Goal: Task Accomplishment & Management: Manage account settings

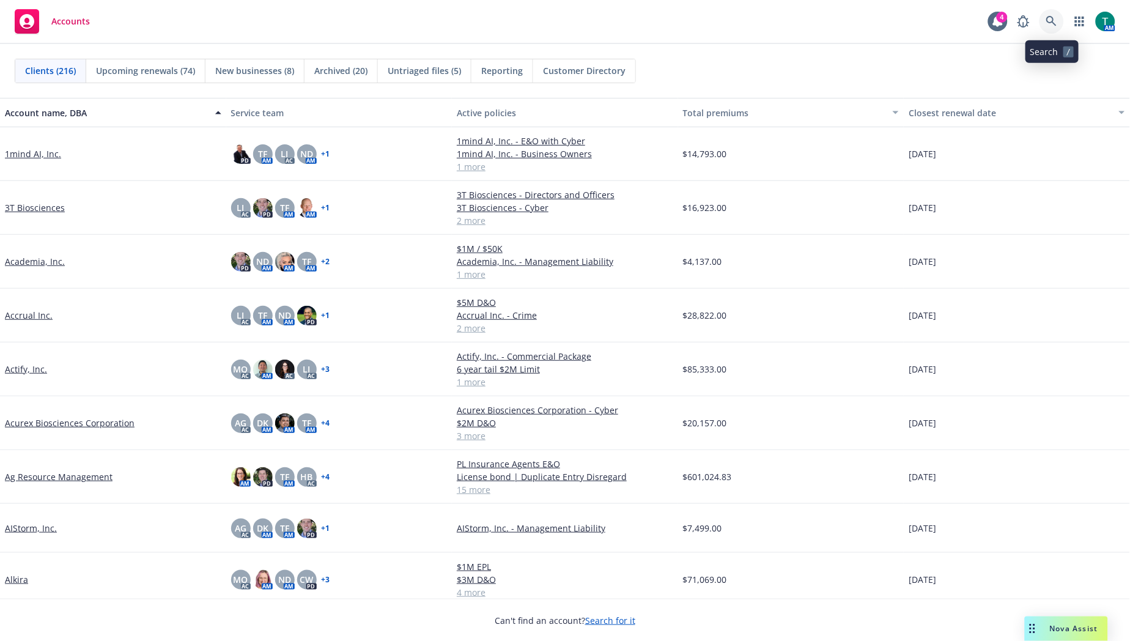
click at [1052, 26] on icon at bounding box center [1051, 21] width 11 height 11
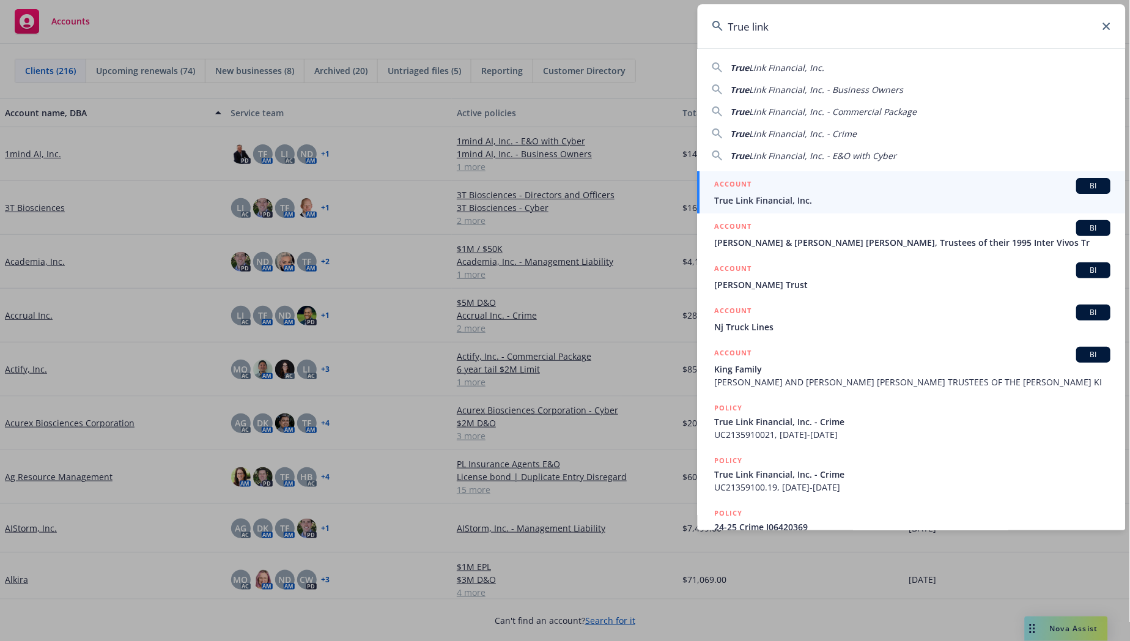
type input "True link"
click at [1090, 182] on span "BI" at bounding box center [1094, 185] width 24 height 11
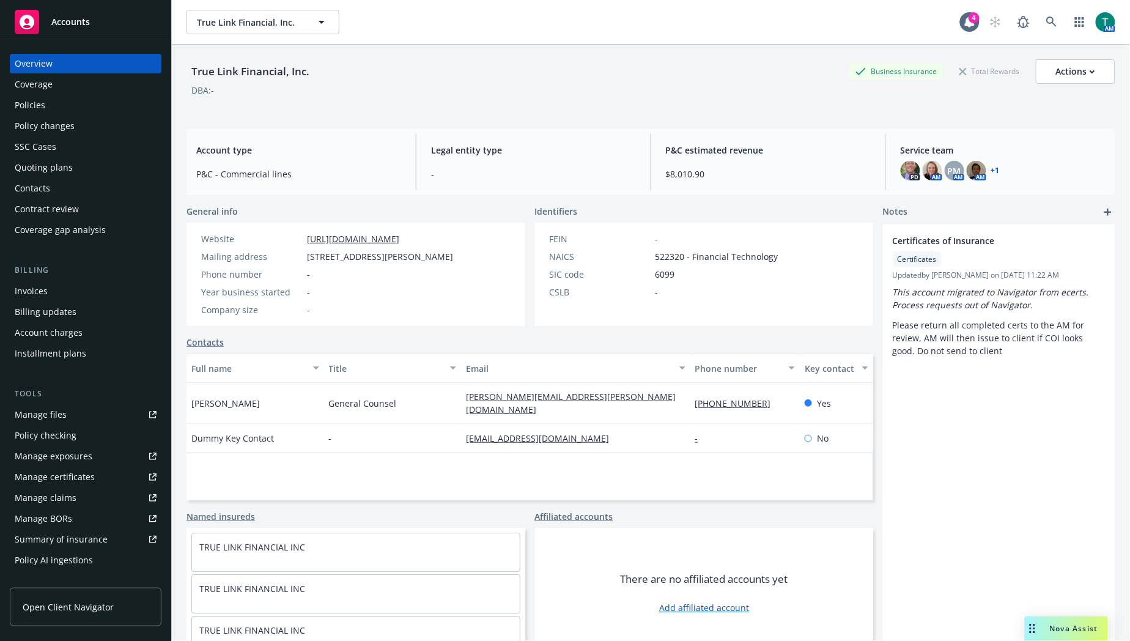
click at [80, 415] on link "Manage files" at bounding box center [86, 415] width 152 height 20
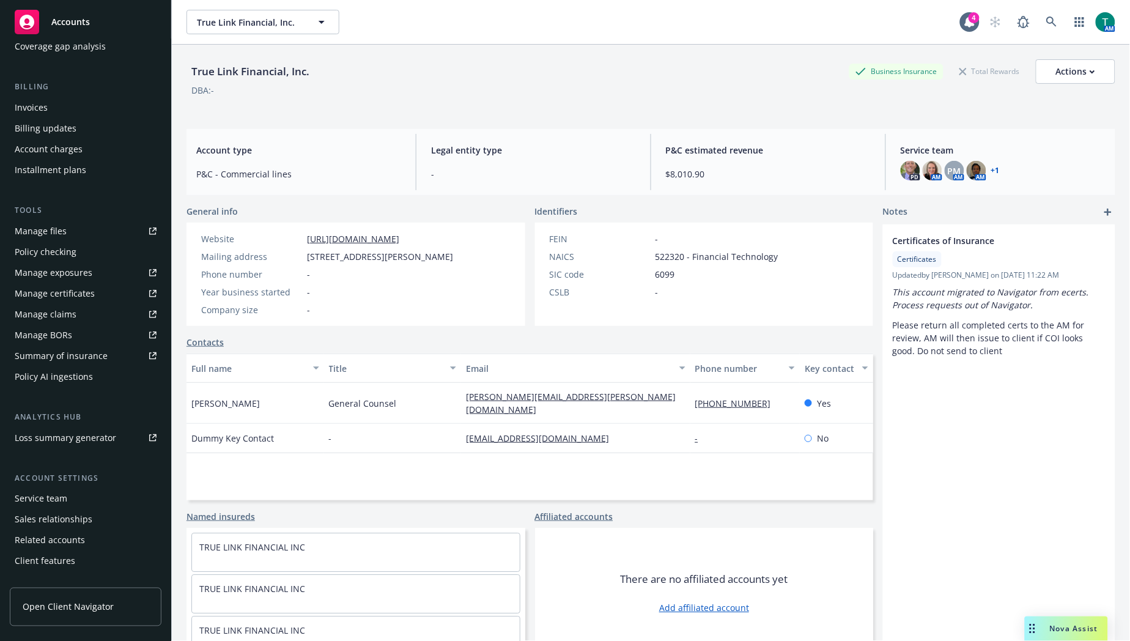
scroll to position [197, 0]
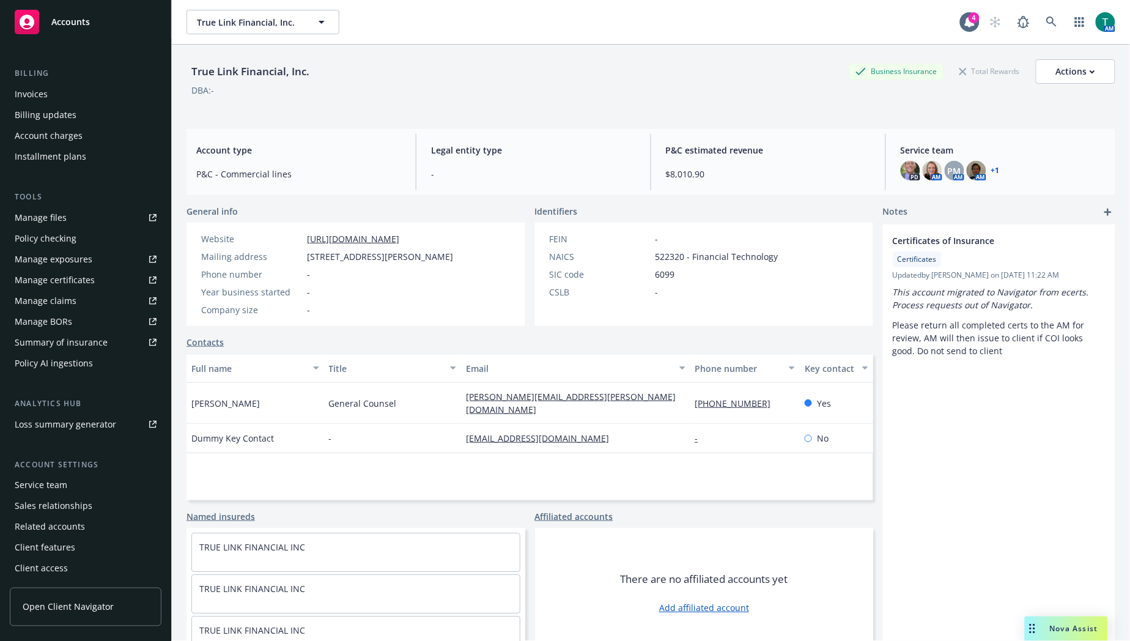
click at [40, 483] on div "Service team" at bounding box center [41, 486] width 53 height 20
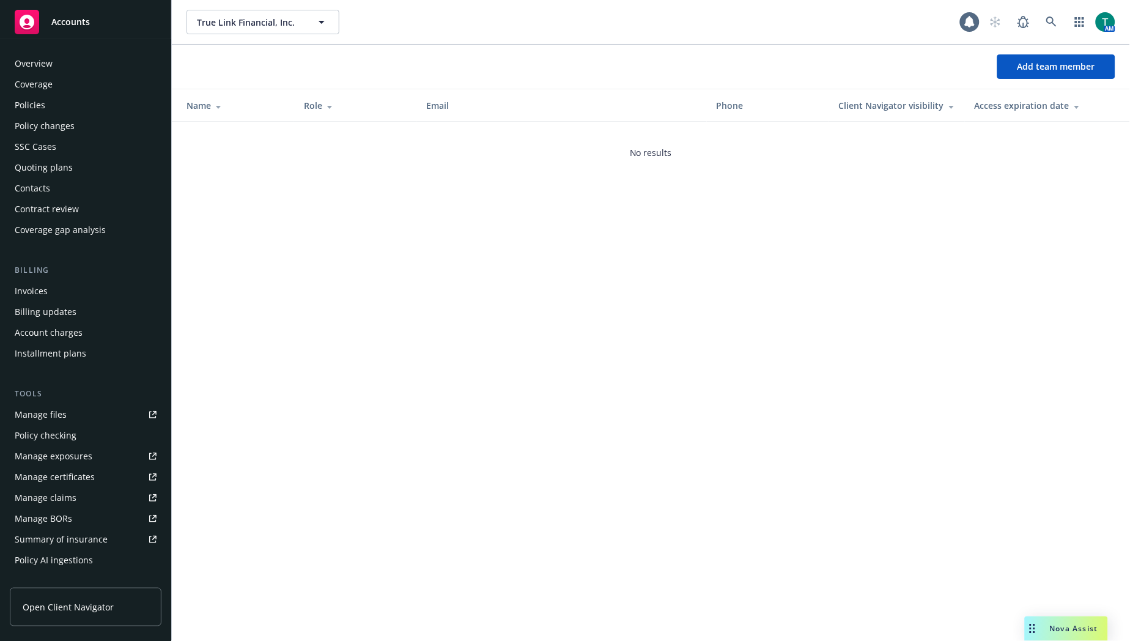
scroll to position [197, 0]
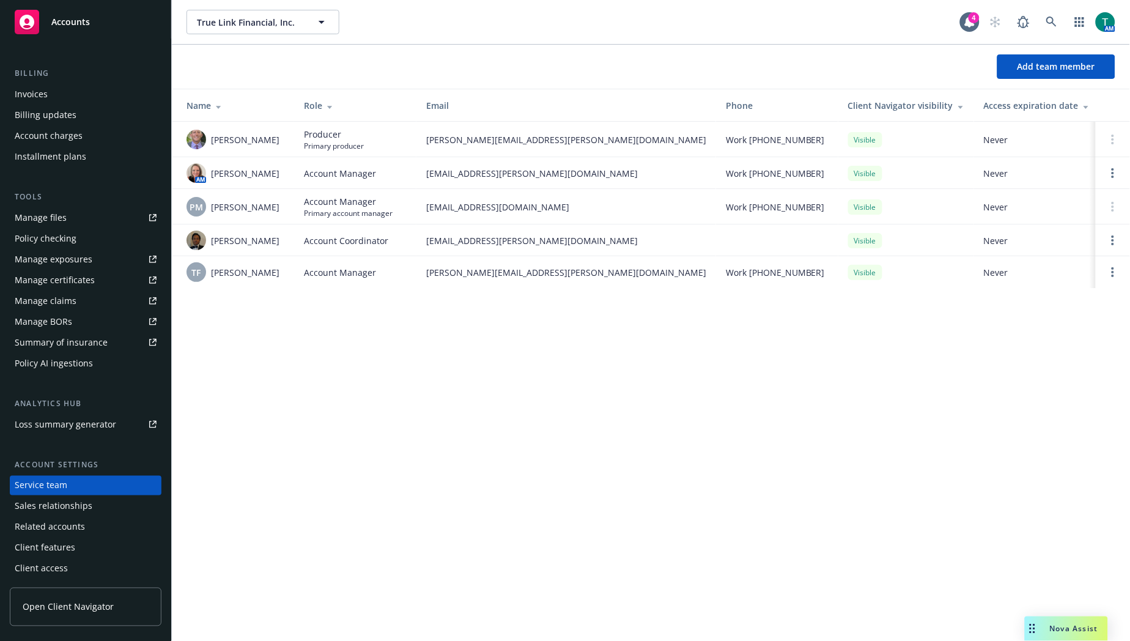
click at [53, 94] on div "Invoices" at bounding box center [86, 94] width 142 height 20
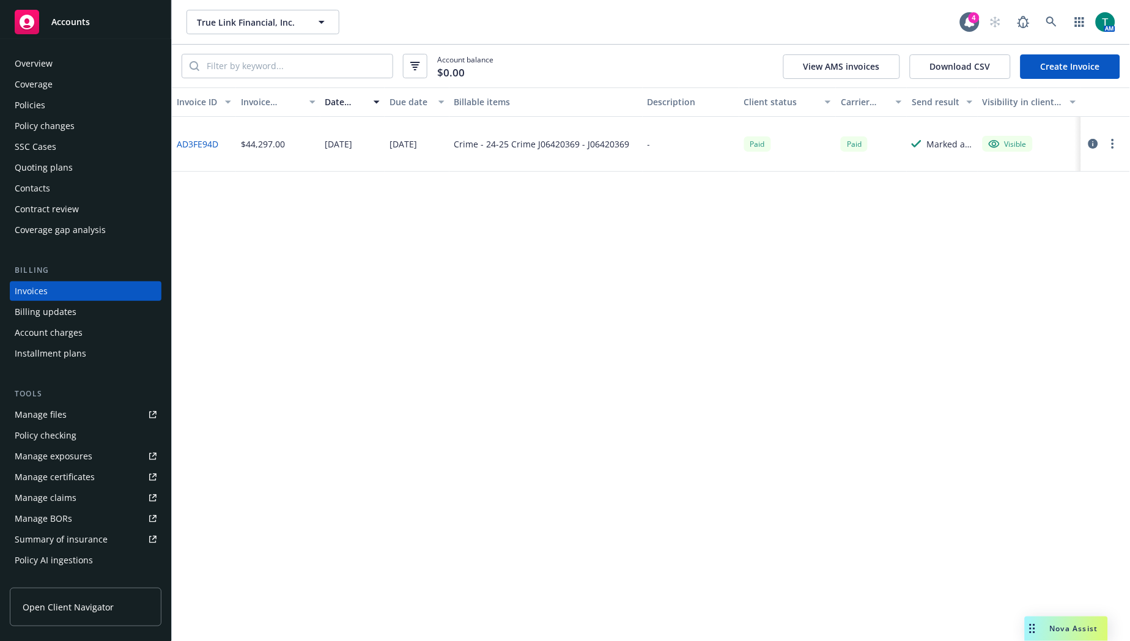
click at [41, 100] on div "Policies" at bounding box center [30, 105] width 31 height 20
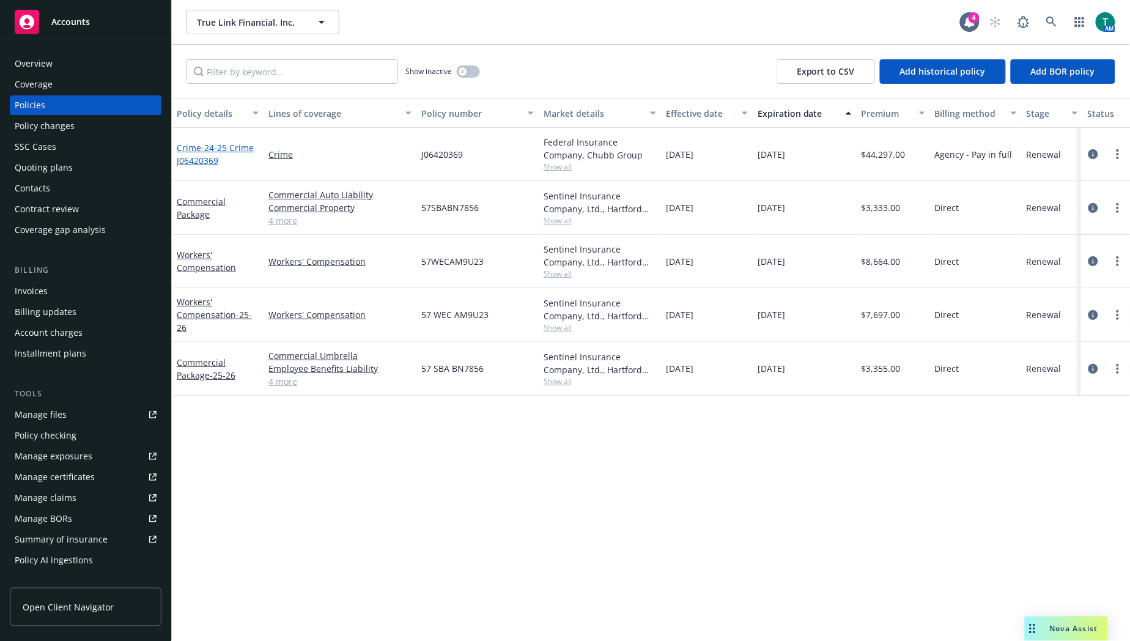
click at [210, 147] on span "- 24-25 Crime J06420369" at bounding box center [215, 154] width 77 height 24
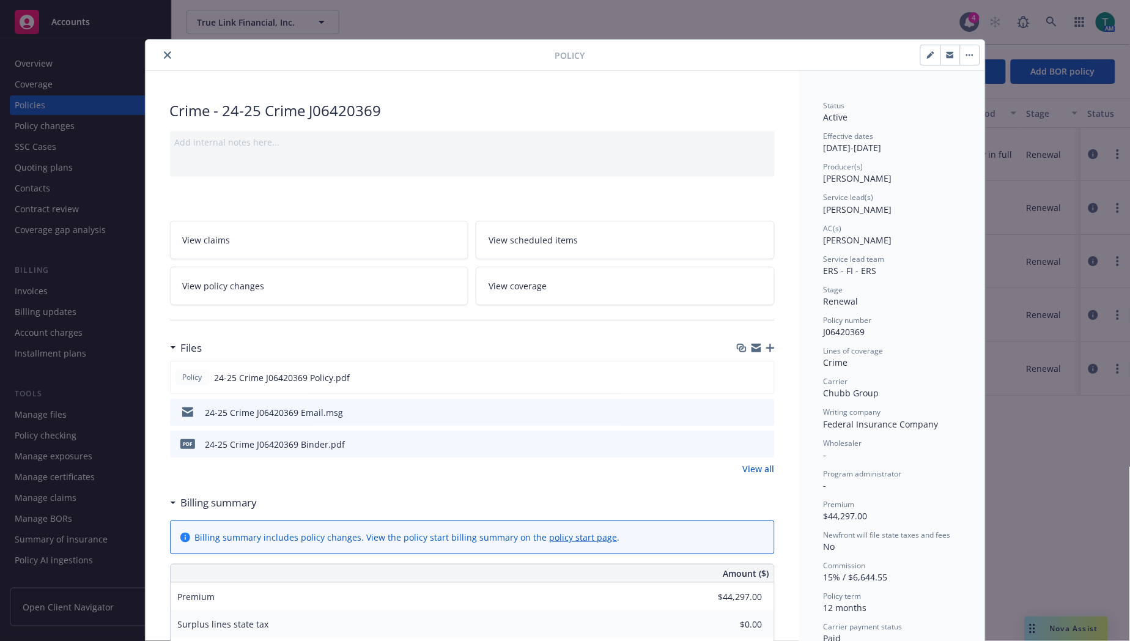
drag, startPoint x: 163, startPoint y: 56, endPoint x: 104, endPoint y: 56, distance: 59.3
click at [164, 56] on icon "close" at bounding box center [167, 54] width 7 height 7
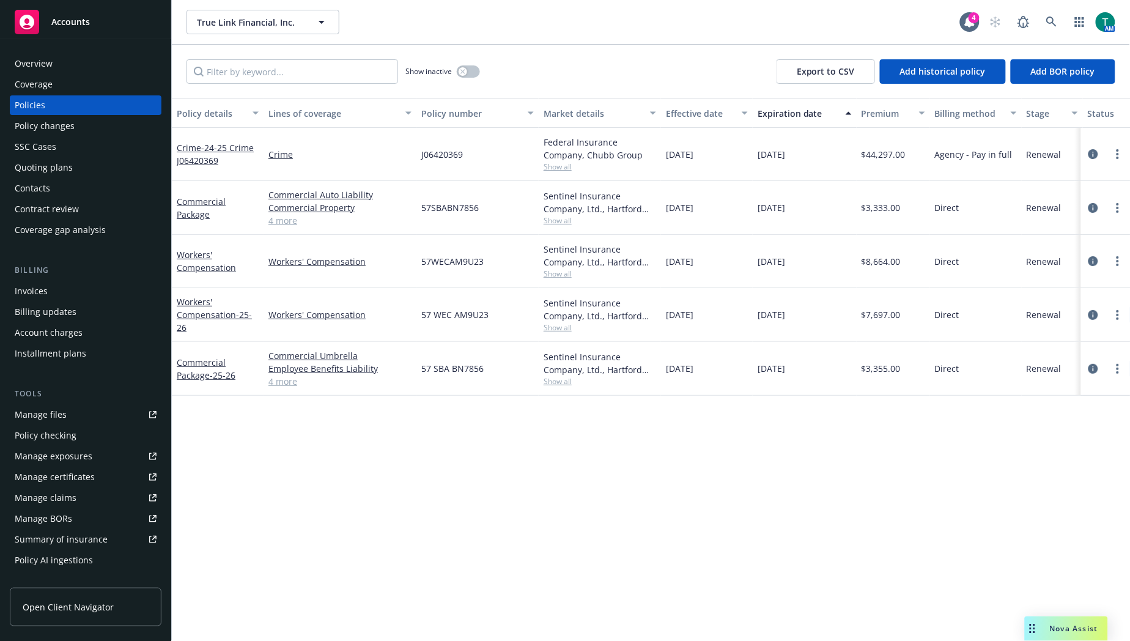
click at [1082, 621] on div "Nova Assist" at bounding box center [1066, 628] width 83 height 24
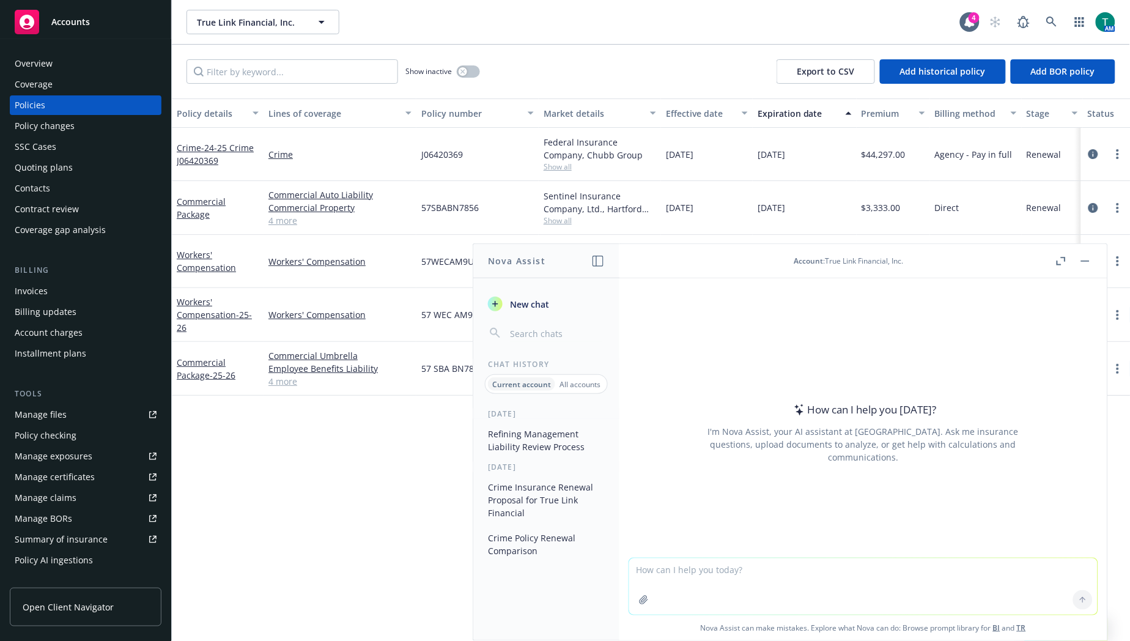
drag, startPoint x: 707, startPoint y: 581, endPoint x: 711, endPoint y: 564, distance: 18.2
click at [706, 575] on textarea at bounding box center [863, 586] width 468 height 56
type textarea "refine email to client"
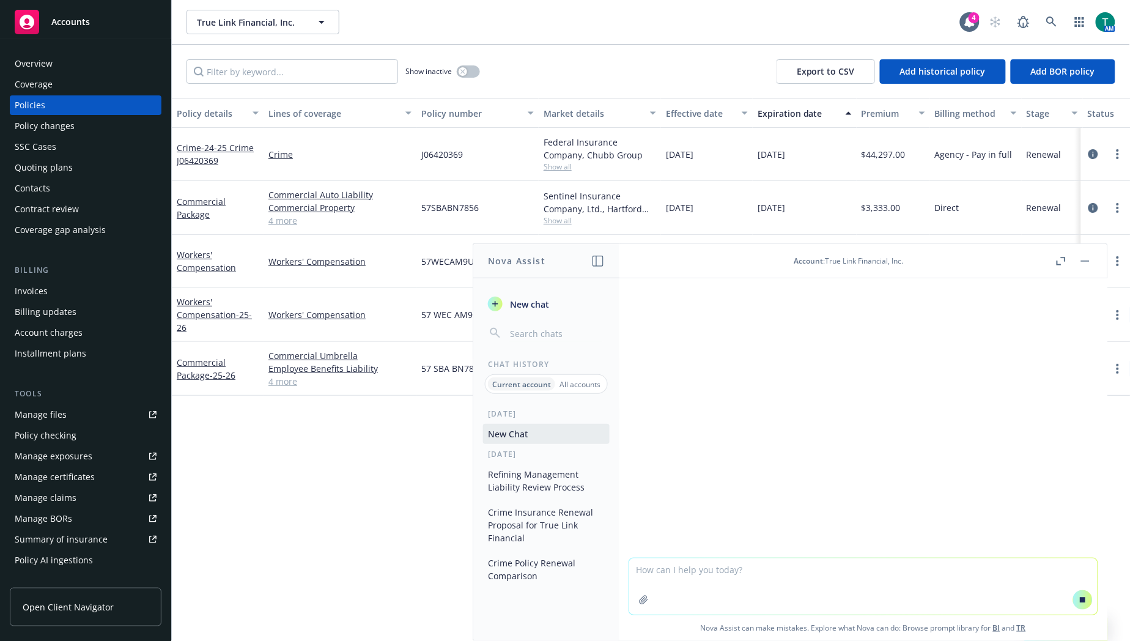
paste textarea "Hi Lynn, I have advised the carriers that nothing has changed from expiring on …"
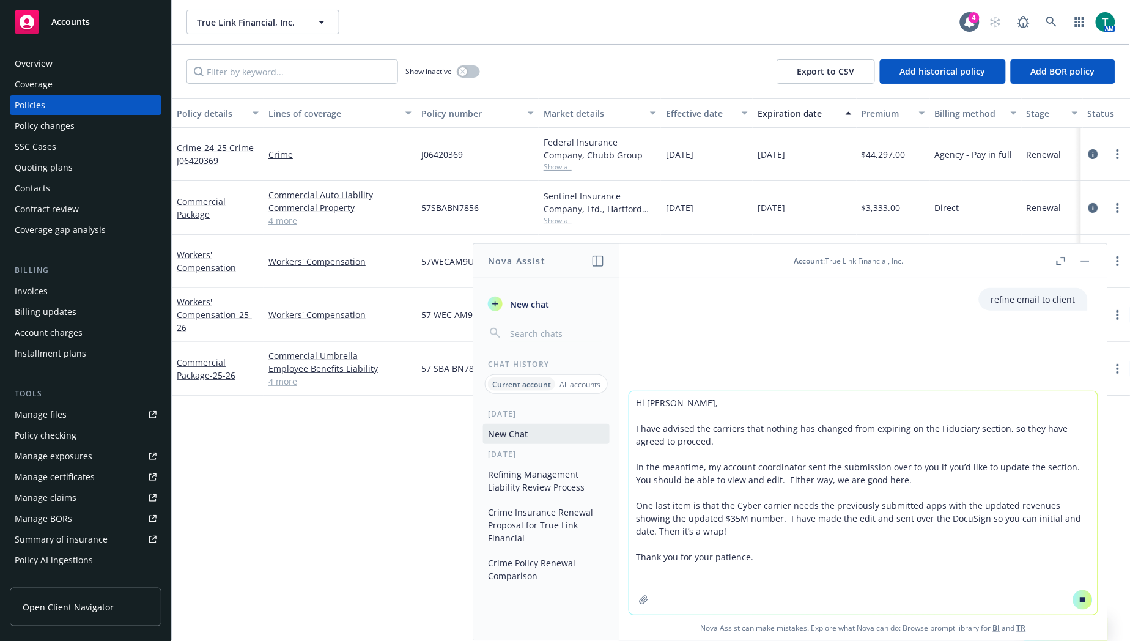
drag, startPoint x: 762, startPoint y: 553, endPoint x: 773, endPoint y: 547, distance: 12.1
click at [765, 547] on textarea "Hi Lynn, I have advised the carriers that nothing has changed from expiring on …" at bounding box center [863, 502] width 468 height 223
click at [753, 559] on textarea "Hi Lynn, I have advised the carriers that nothing has changed from expiring on …" at bounding box center [863, 502] width 468 height 223
click at [746, 557] on textarea "Hi Lynn, I have advised the carriers that nothing has changed from expiring on …" at bounding box center [863, 502] width 468 height 223
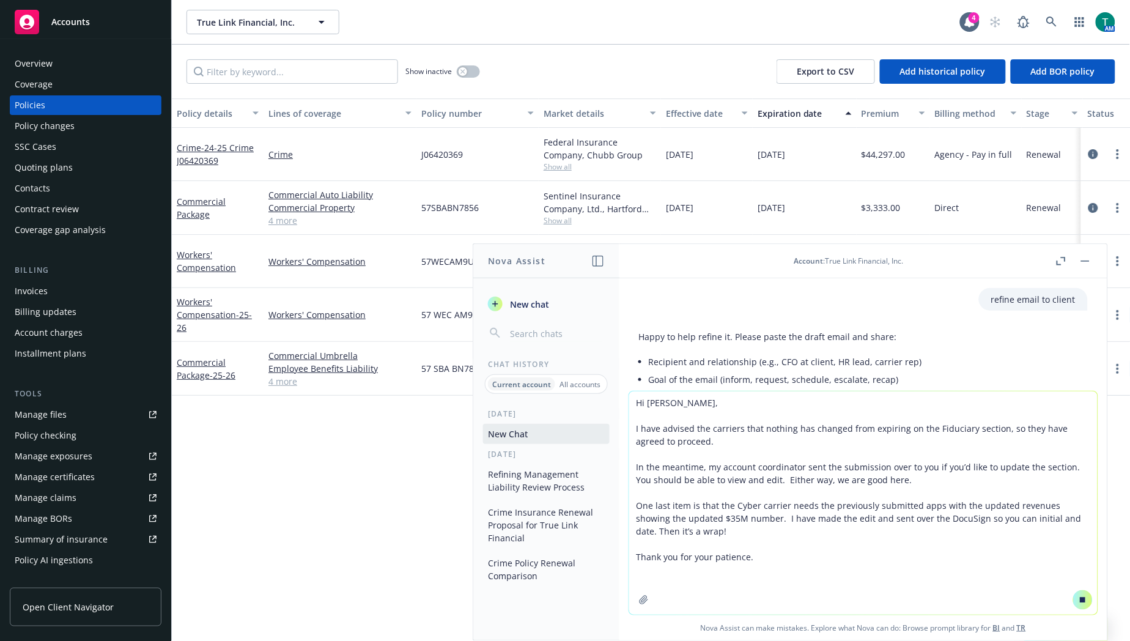
drag, startPoint x: 686, startPoint y: 405, endPoint x: 614, endPoint y: 400, distance: 72.4
click at [619, 400] on div "Nova Assist New chat Chat History Current account All accounts Today New Chat 5…" at bounding box center [863, 441] width 489 height 397
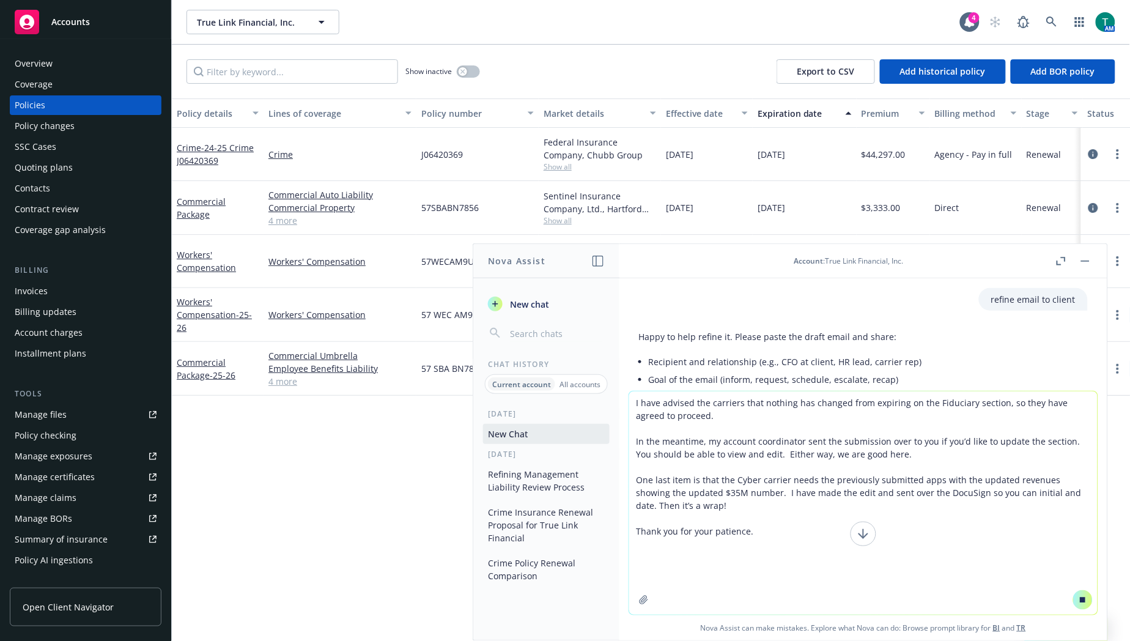
type textarea "I have advised the carriers that nothing has changed from expiring on the Fiduc…"
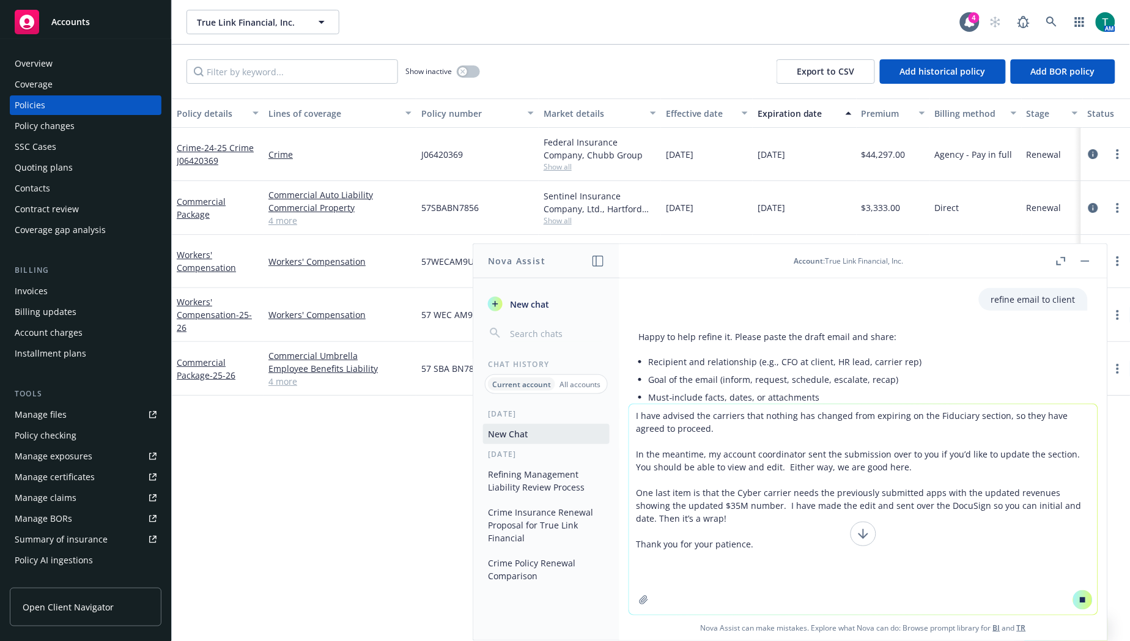
click at [750, 550] on textarea "I have advised the carriers that nothing has changed from expiring on the Fiduc…" at bounding box center [863, 509] width 468 height 210
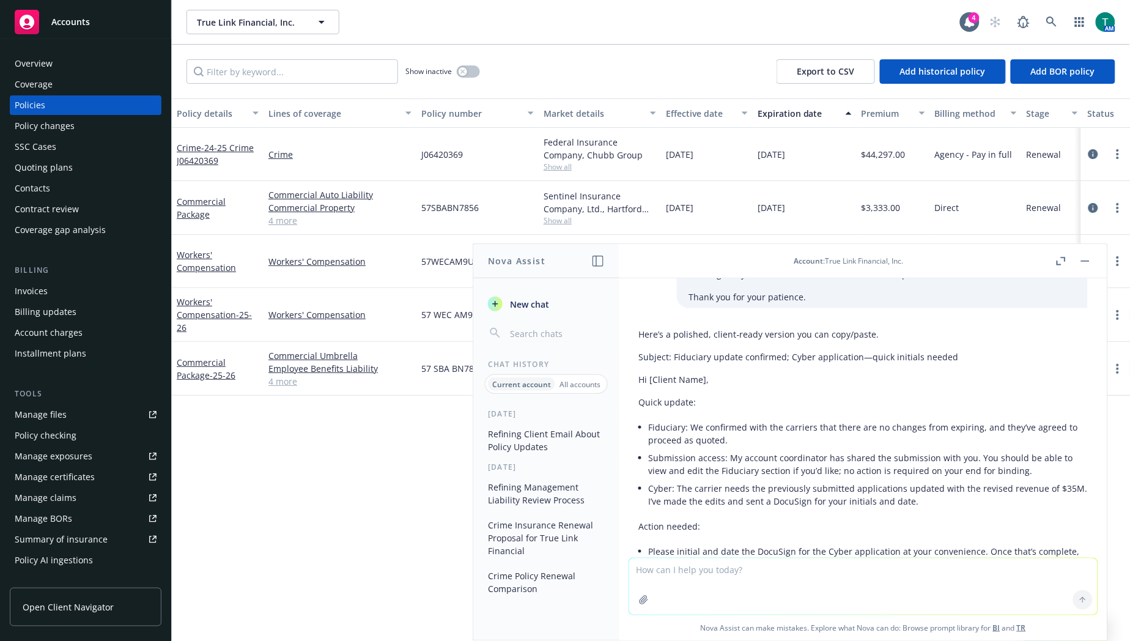
scroll to position [814, 0]
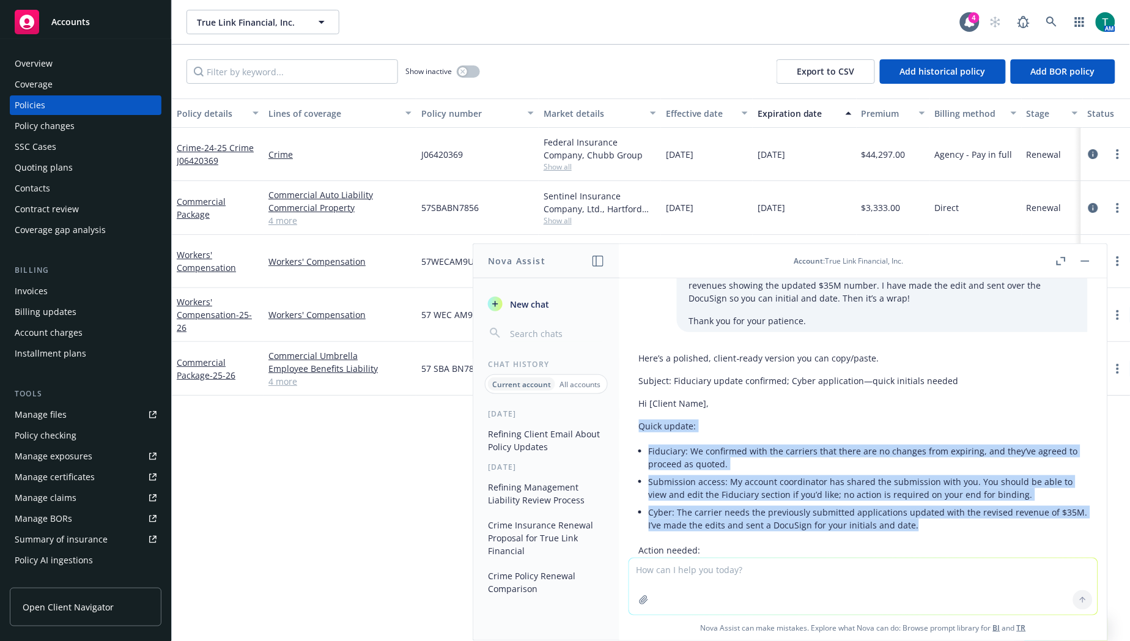
drag, startPoint x: 893, startPoint y: 520, endPoint x: 630, endPoint y: 439, distance: 275.2
click at [630, 439] on div "Here’s a polished, client‑ready version you can copy/paste. Subject: Fiduciary …" at bounding box center [863, 574] width 468 height 454
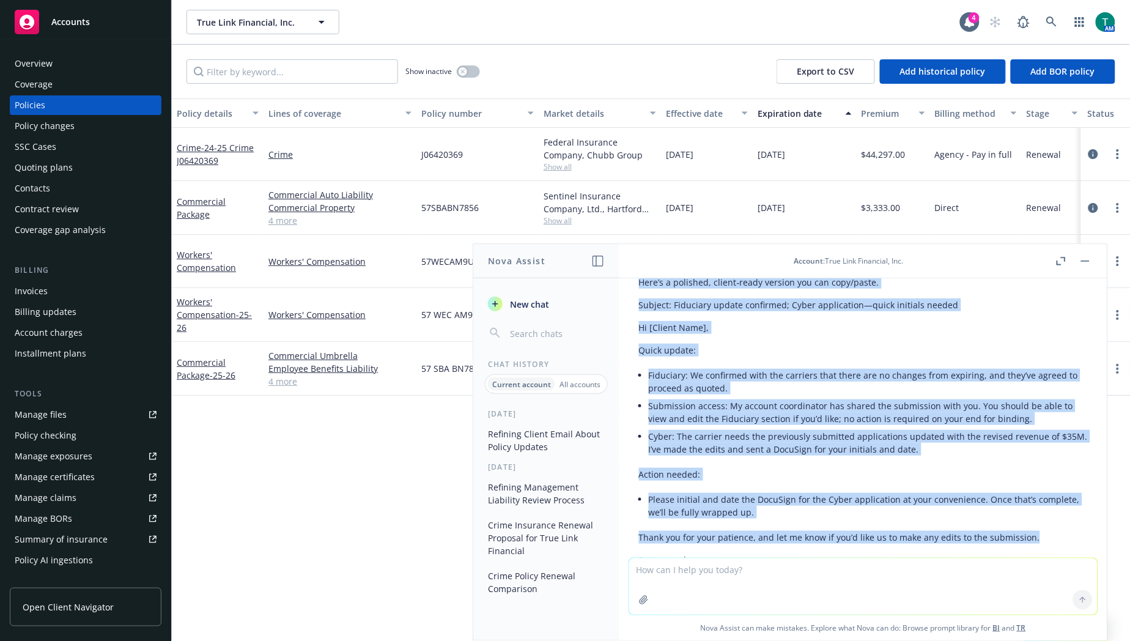
scroll to position [863, 0]
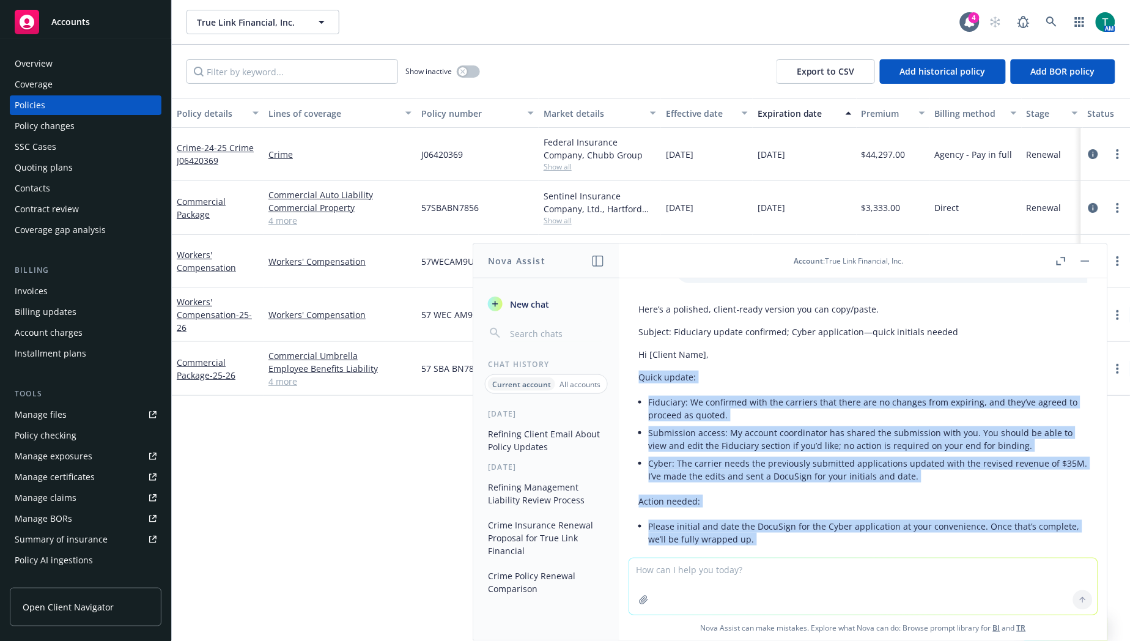
drag, startPoint x: 1035, startPoint y: 478, endPoint x: 628, endPoint y: 380, distance: 419.0
click at [628, 380] on div "refine email to client Happy to help refine it. Please paste the draft email an…" at bounding box center [863, 417] width 488 height 279
copy div "Quick update: Fiduciary: We confirmed with the carriers that there are no chang…"
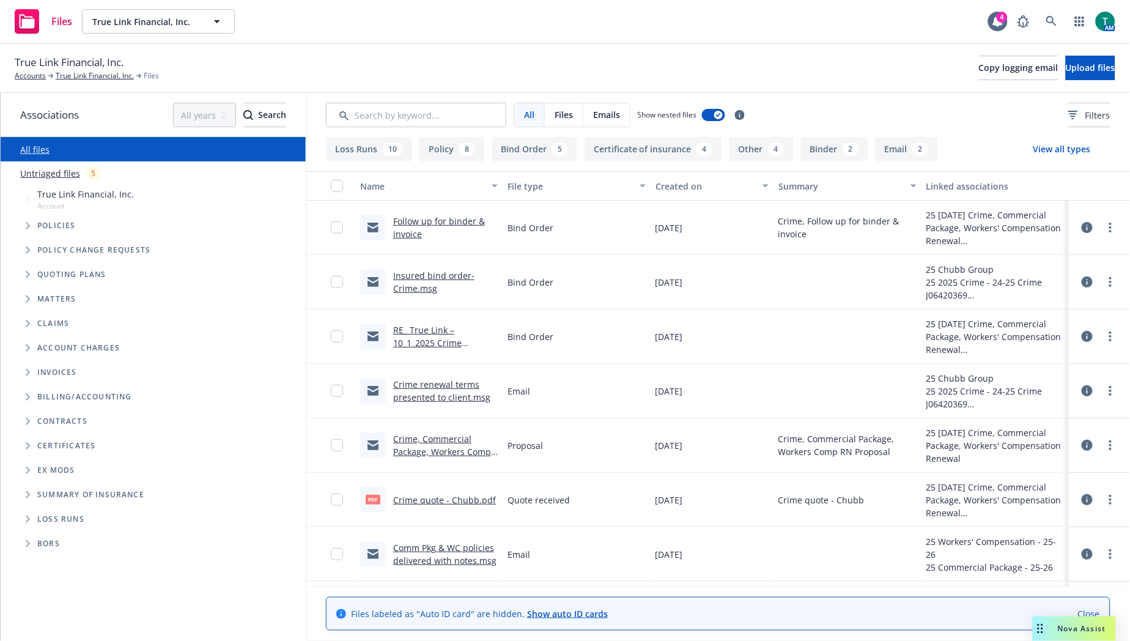
click at [20, 276] on span "Tree Example" at bounding box center [28, 275] width 20 height 20
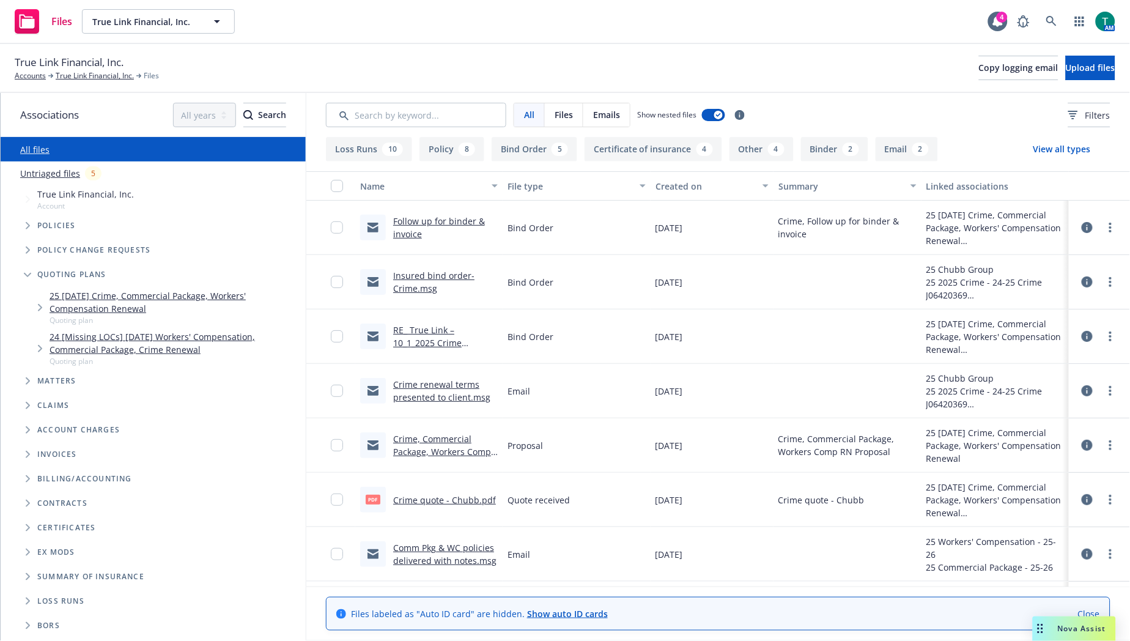
click at [115, 293] on link "25 [DATE] Crime, Commercial Package, Workers' Compensation Renewal" at bounding box center [175, 302] width 251 height 26
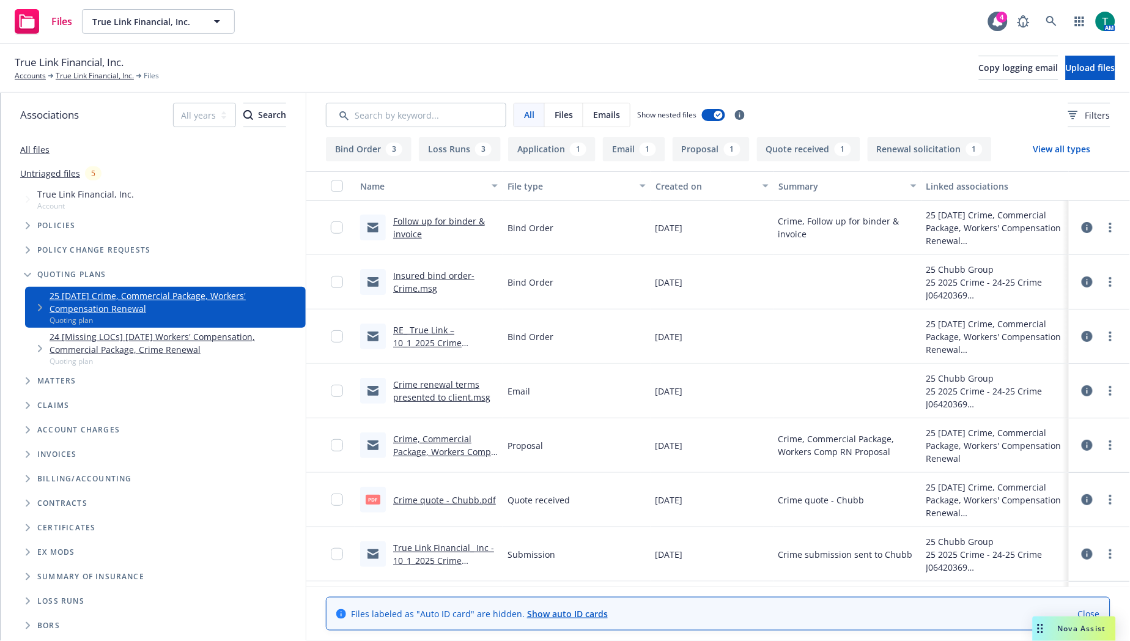
click at [424, 221] on link "Follow up for binder & invoice" at bounding box center [439, 227] width 92 height 24
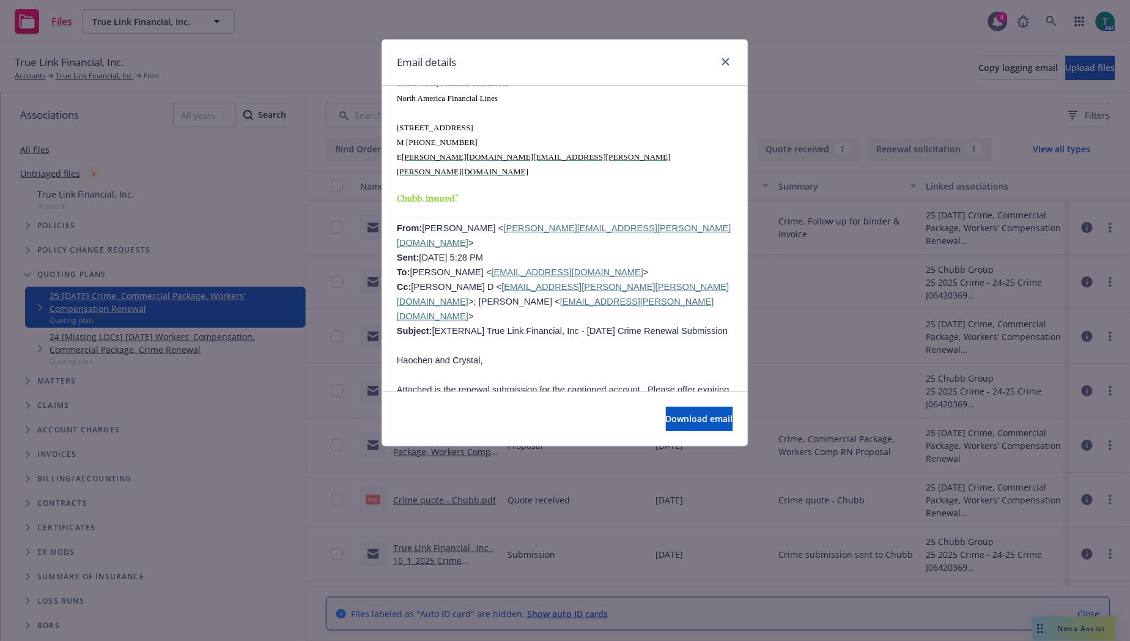
scroll to position [1562, 0]
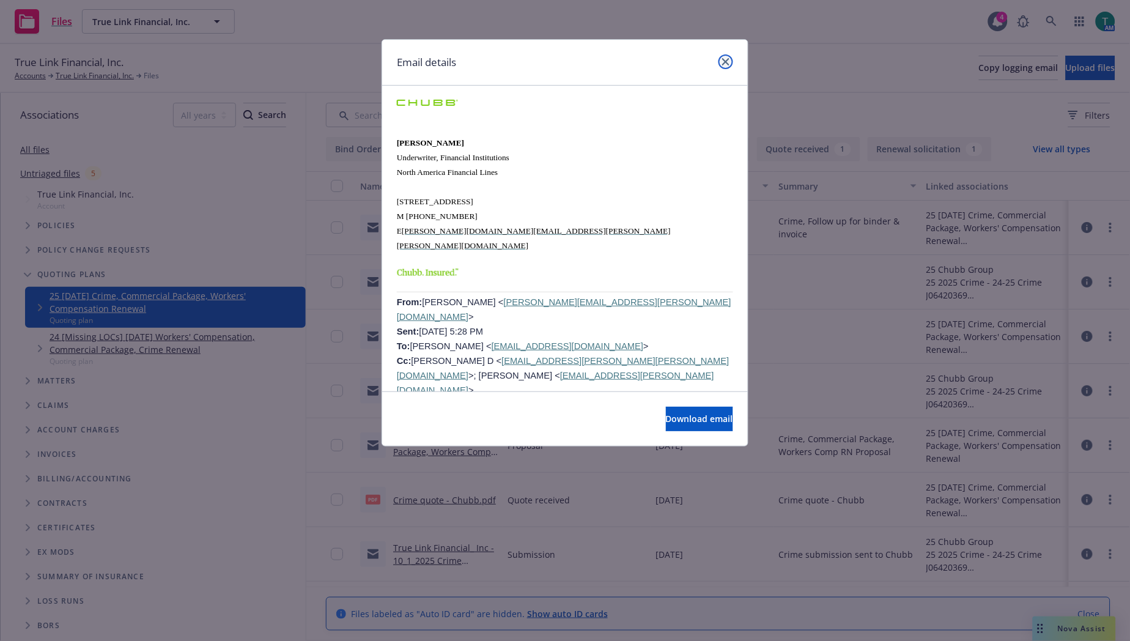
click at [729, 59] on icon "close" at bounding box center [725, 61] width 7 height 7
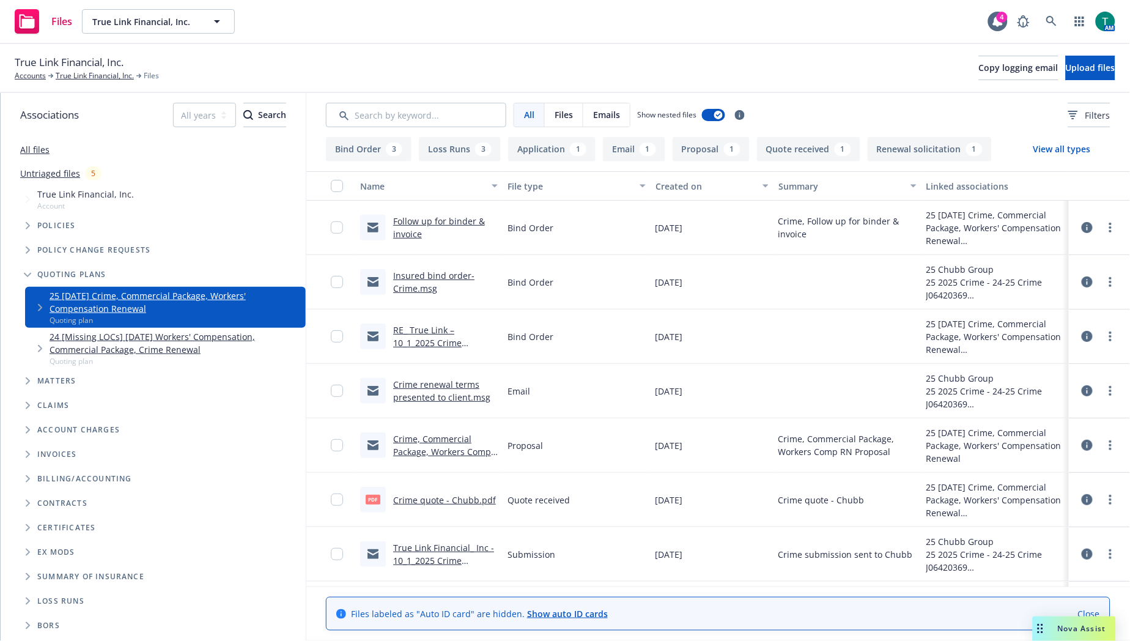
click at [405, 271] on link "Insured bind order-Crime.msg" at bounding box center [433, 282] width 81 height 24
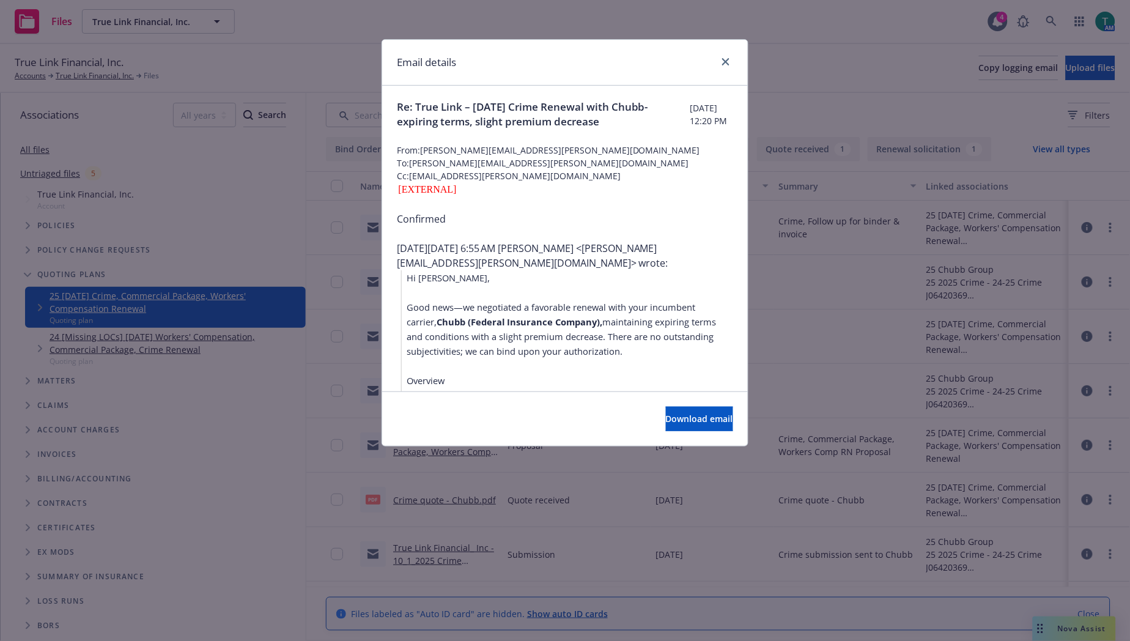
scroll to position [0, 0]
click at [728, 66] on link "close" at bounding box center [725, 61] width 15 height 15
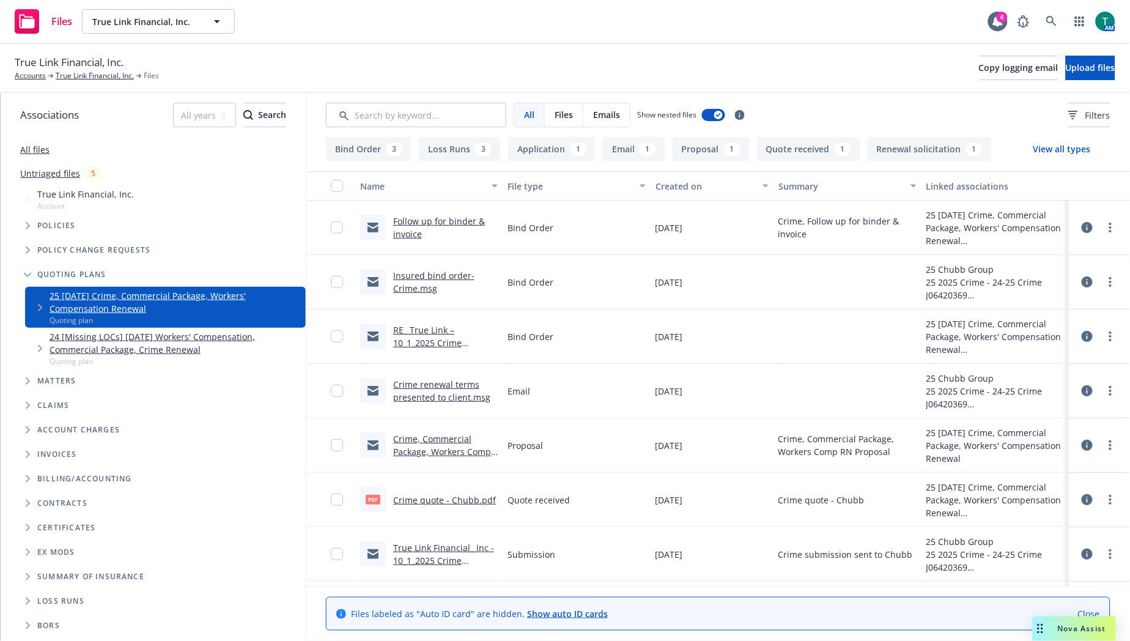
click at [434, 218] on link "Follow up for binder & invoice" at bounding box center [439, 227] width 92 height 24
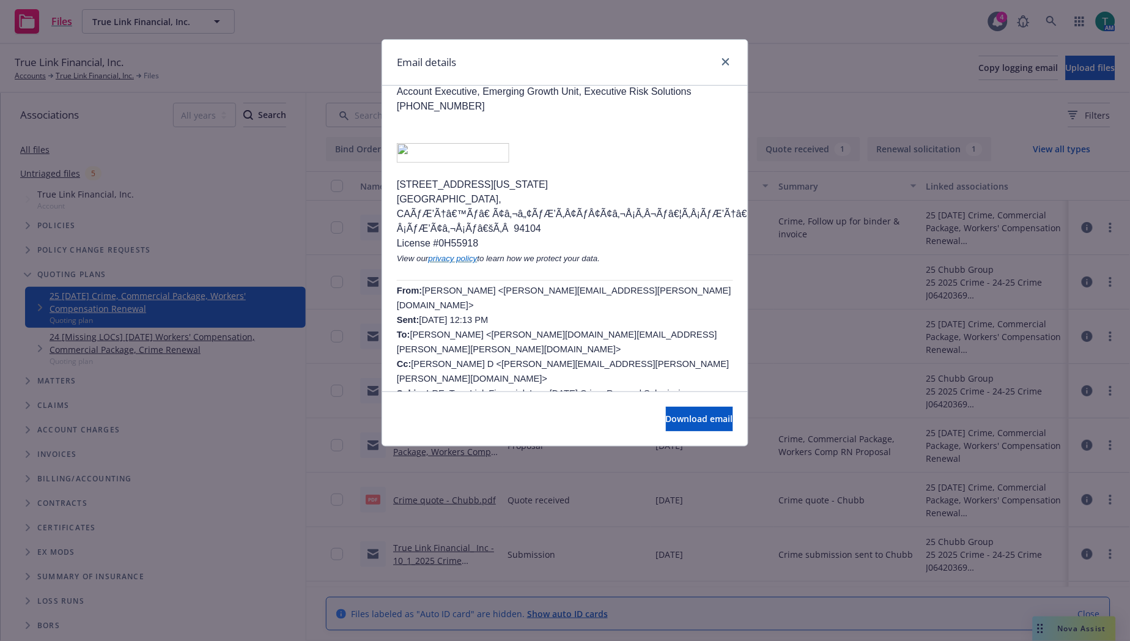
scroll to position [271, 0]
click at [731, 56] on div "Email details" at bounding box center [565, 63] width 366 height 46
click at [730, 62] on link "close" at bounding box center [725, 61] width 15 height 15
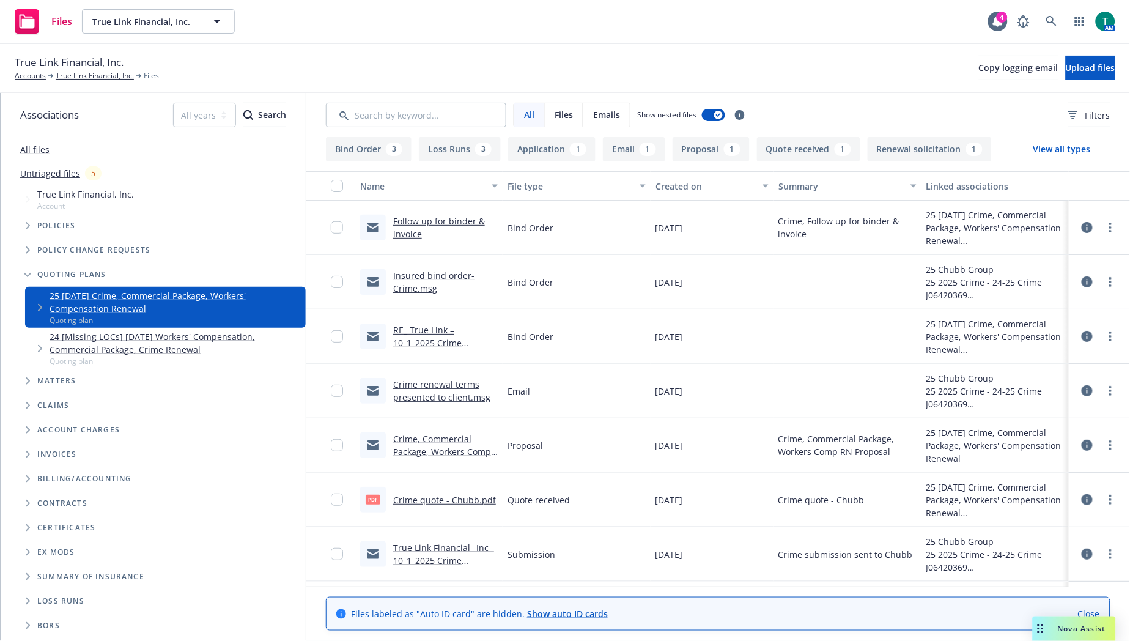
click at [416, 273] on link "Insured bind order-Crime.msg" at bounding box center [433, 282] width 81 height 24
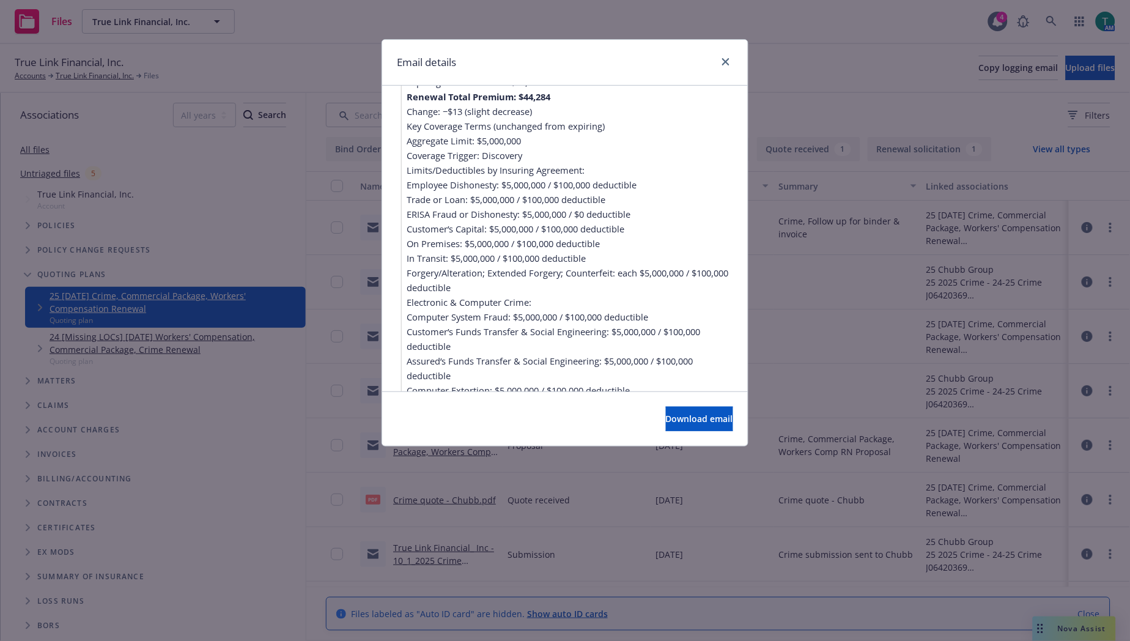
scroll to position [407, 0]
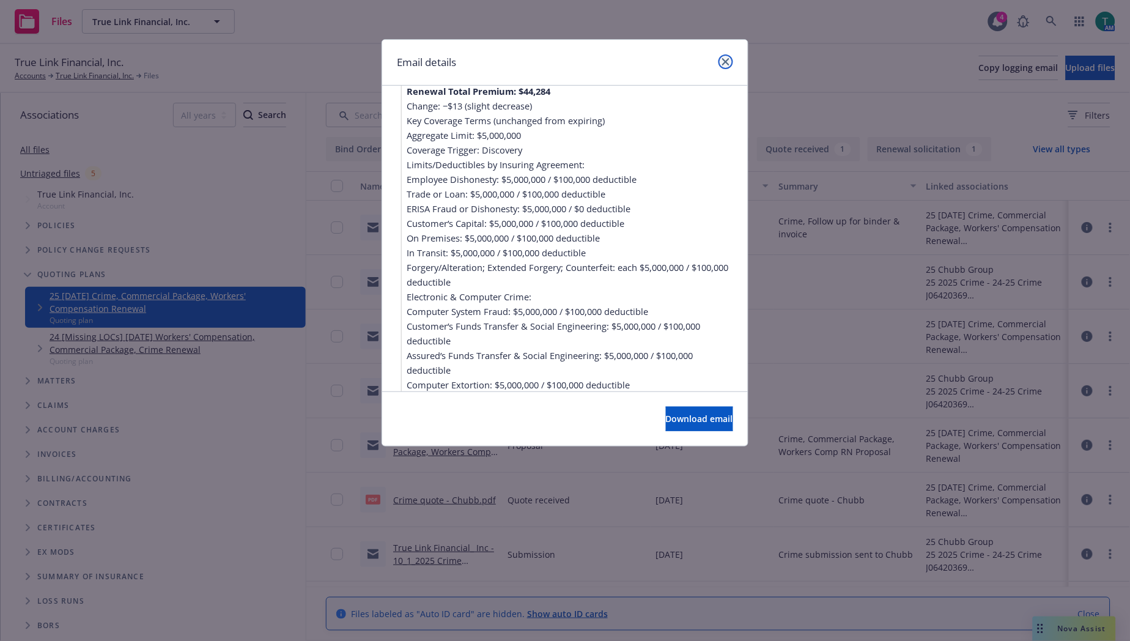
click at [728, 65] on icon "close" at bounding box center [725, 61] width 7 height 7
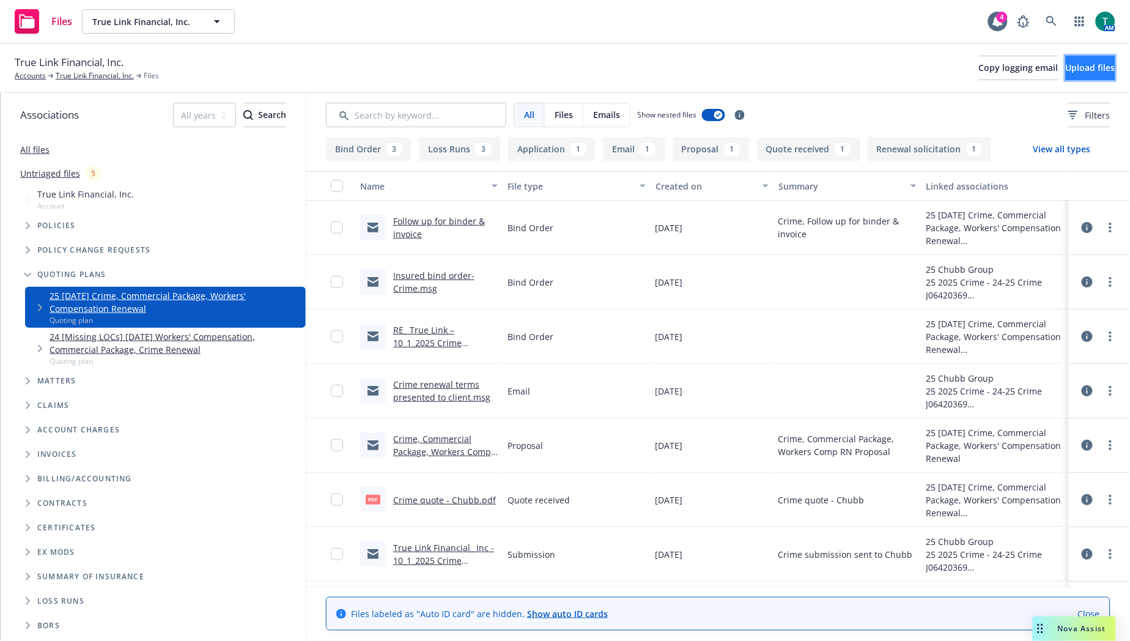
click at [1087, 77] on button "Upload files" at bounding box center [1091, 68] width 50 height 24
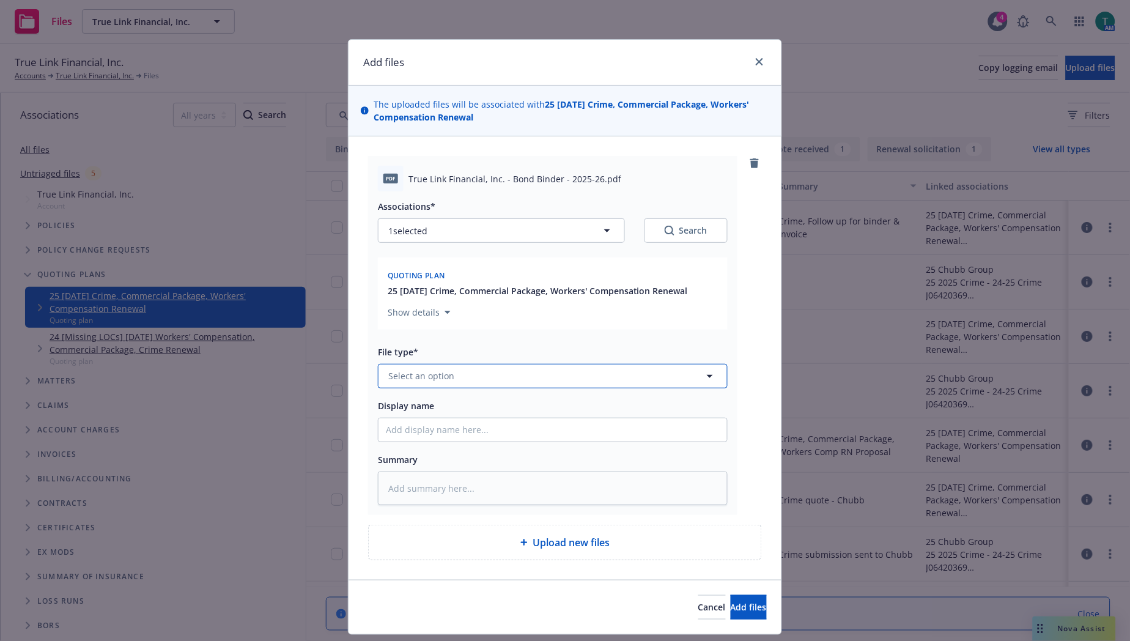
click at [410, 375] on span "Select an option" at bounding box center [421, 375] width 66 height 13
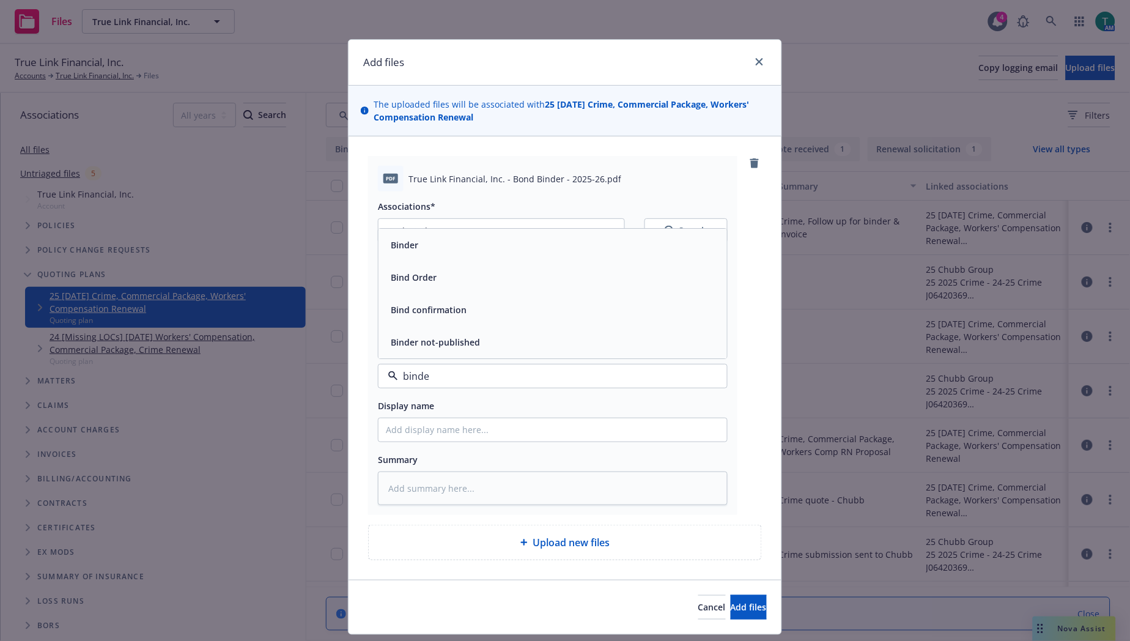
type input "binder"
click at [412, 311] on span "Binder" at bounding box center [405, 309] width 28 height 13
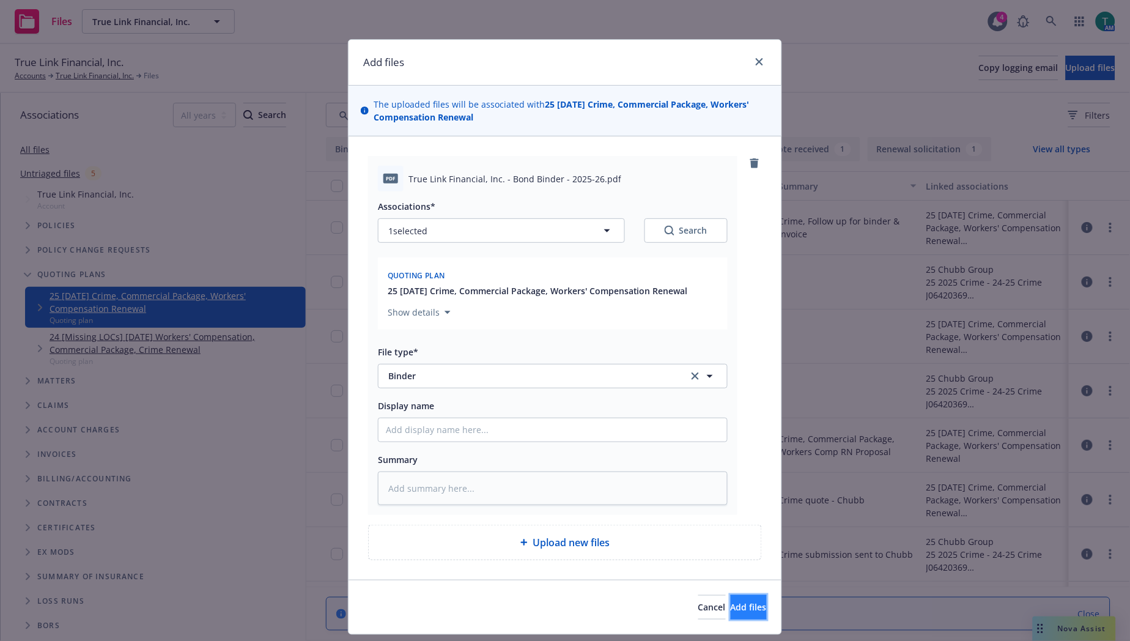
click at [731, 607] on span "Add files" at bounding box center [749, 607] width 36 height 12
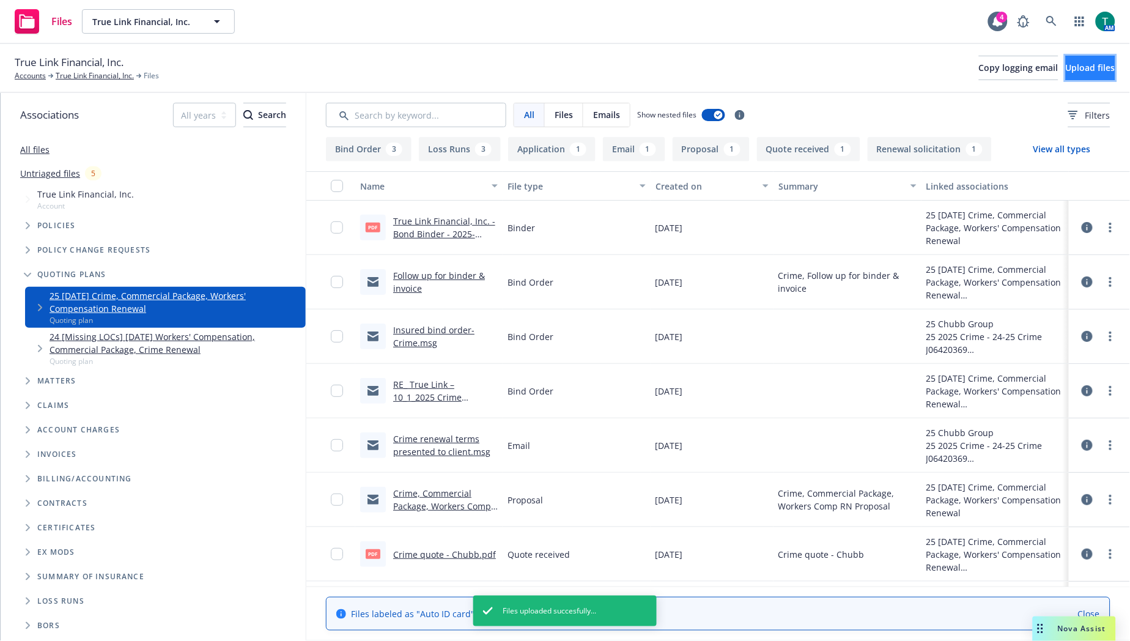
click at [1077, 72] on span "Upload files" at bounding box center [1091, 68] width 50 height 12
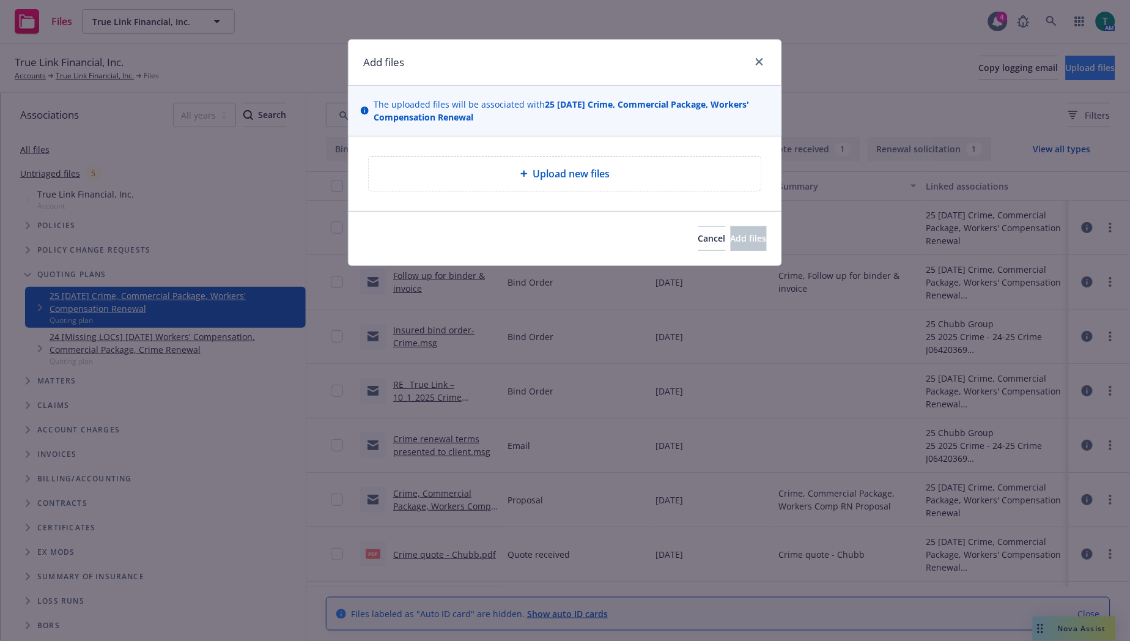
type textarea "x"
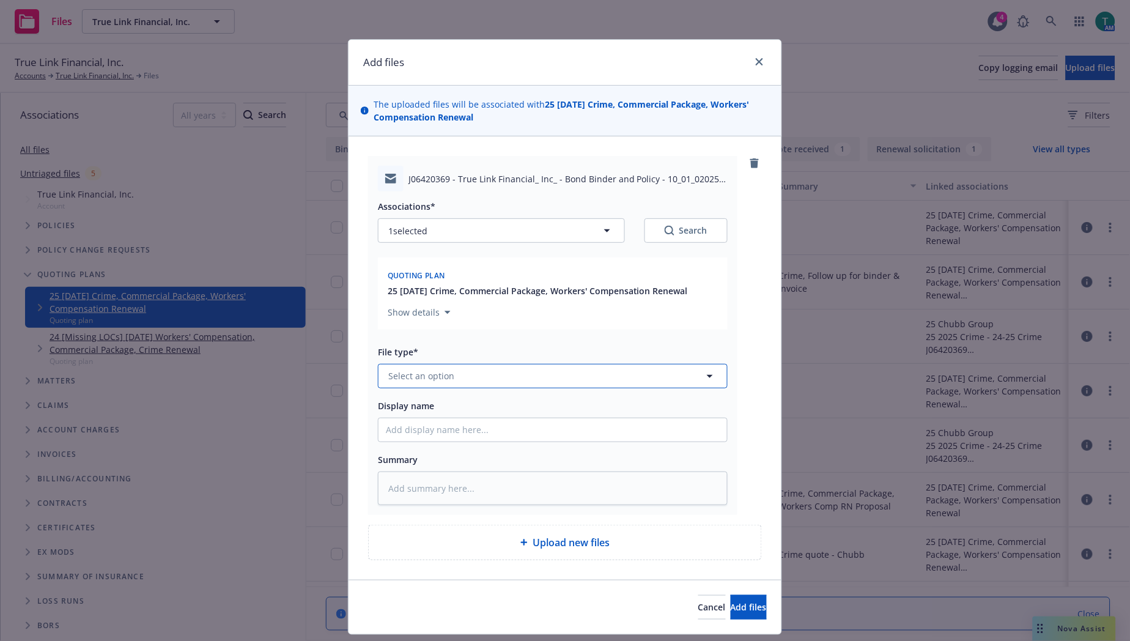
click at [410, 380] on span "Select an option" at bounding box center [421, 375] width 66 height 13
type input "email"
click at [442, 343] on div "Email" at bounding box center [553, 342] width 334 height 18
click at [419, 490] on textarea at bounding box center [553, 488] width 350 height 34
type textarea "x"
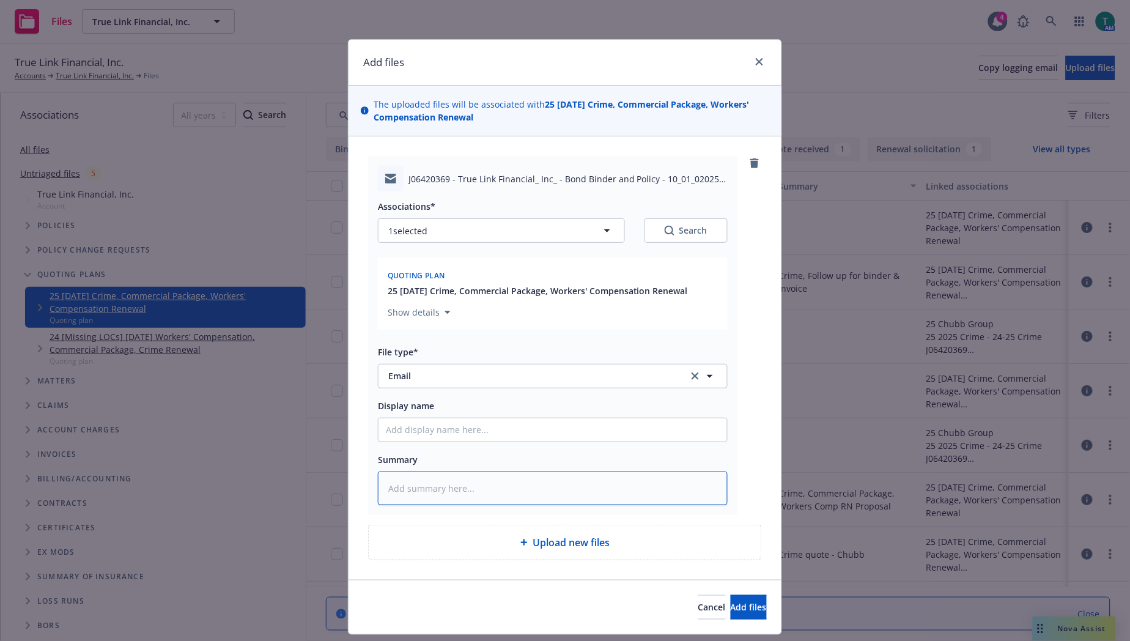
type textarea "C"
type textarea "x"
type textarea "Cr"
type textarea "x"
type textarea "Cri"
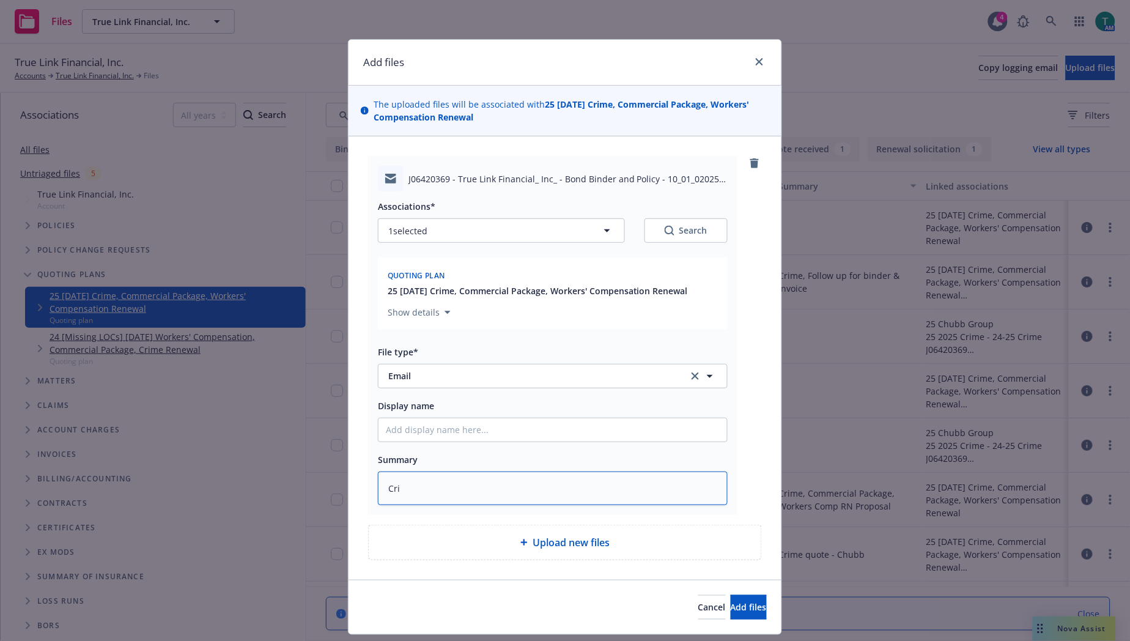
type textarea "x"
type textarea "[PERSON_NAME]"
type textarea "x"
type textarea "Crime"
type textarea "x"
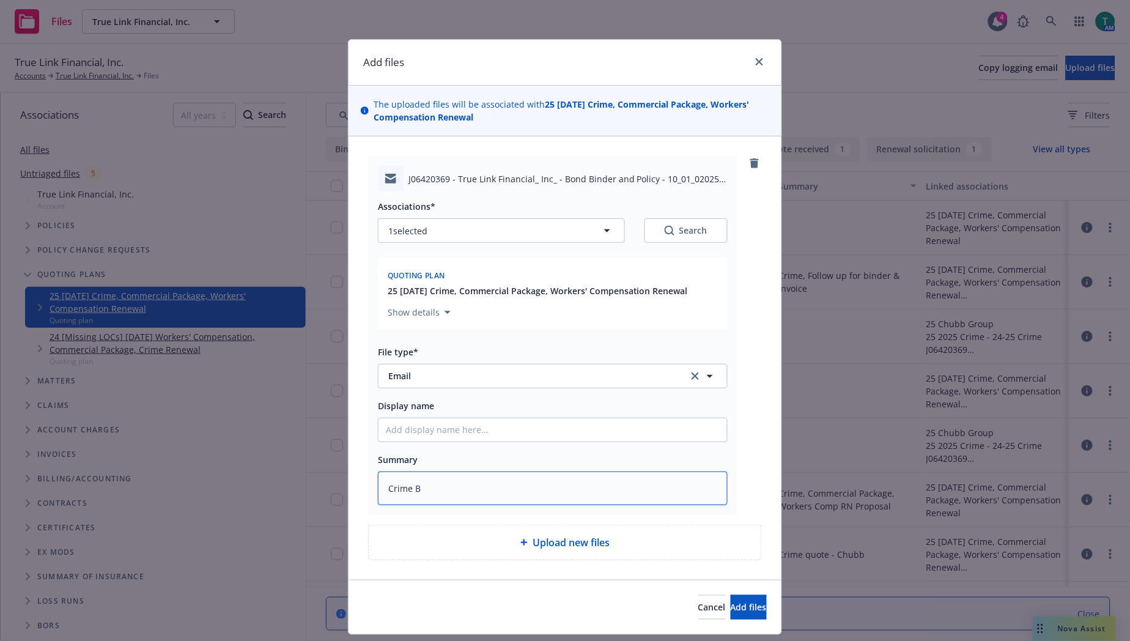
type textarea "Crime Bi"
type textarea "x"
type textarea "Crime Bin"
type textarea "x"
type textarea "Crime Bind"
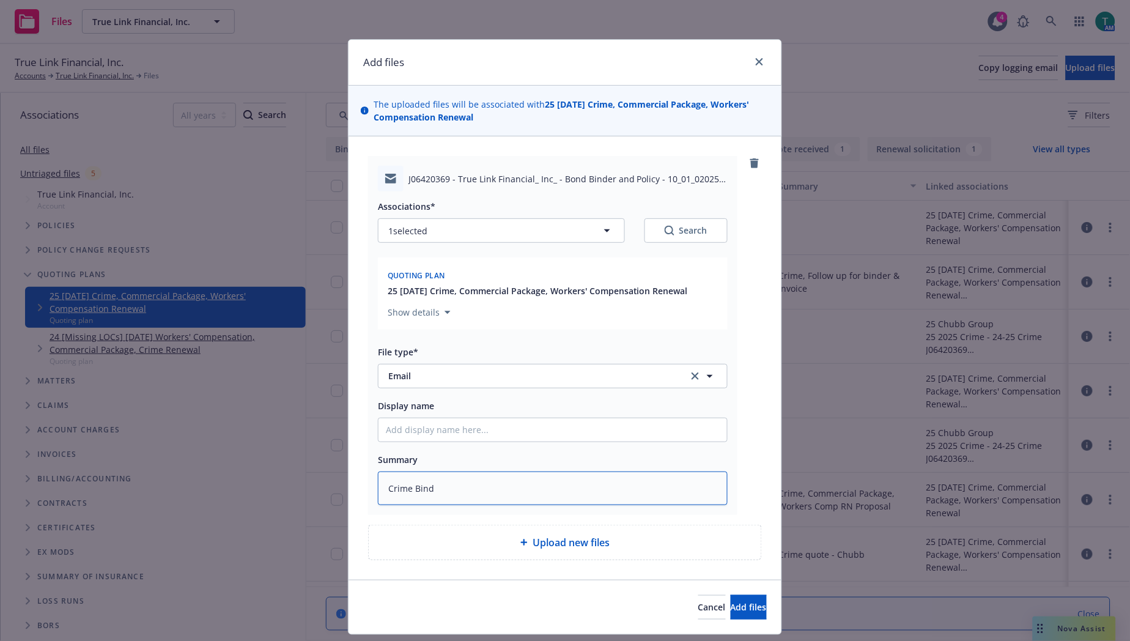
type textarea "x"
type textarea "Crime Binde"
type textarea "x"
type textarea "Crime Binder"
type textarea "x"
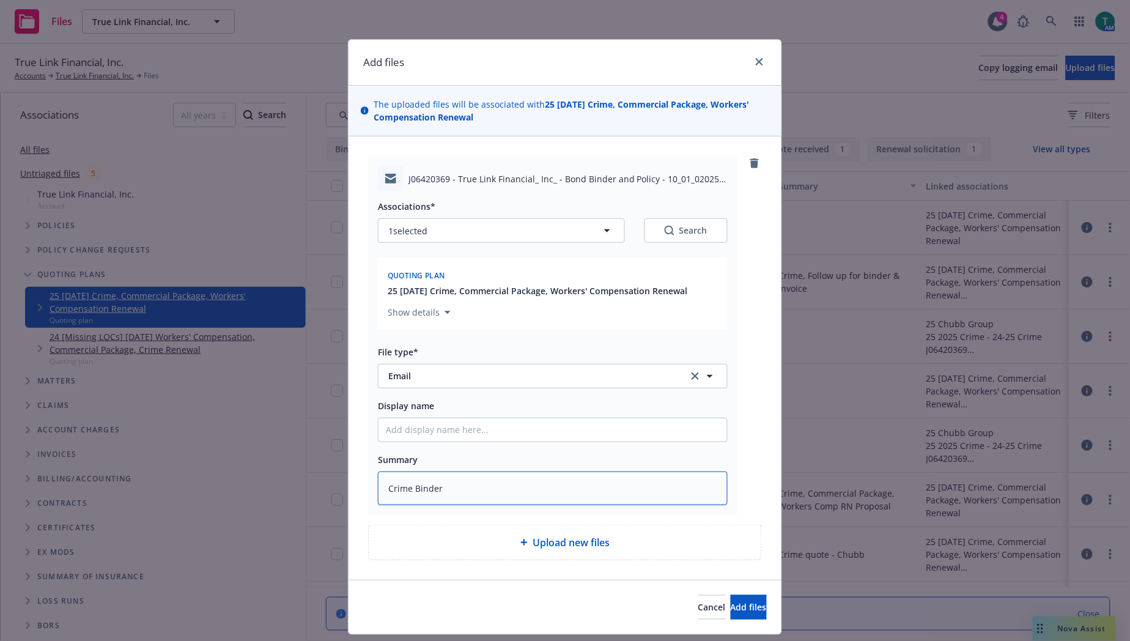
type textarea "Crime Binder"
type textarea "x"
type textarea "Crime Binder &"
type textarea "x"
type textarea "Crime Binder & P"
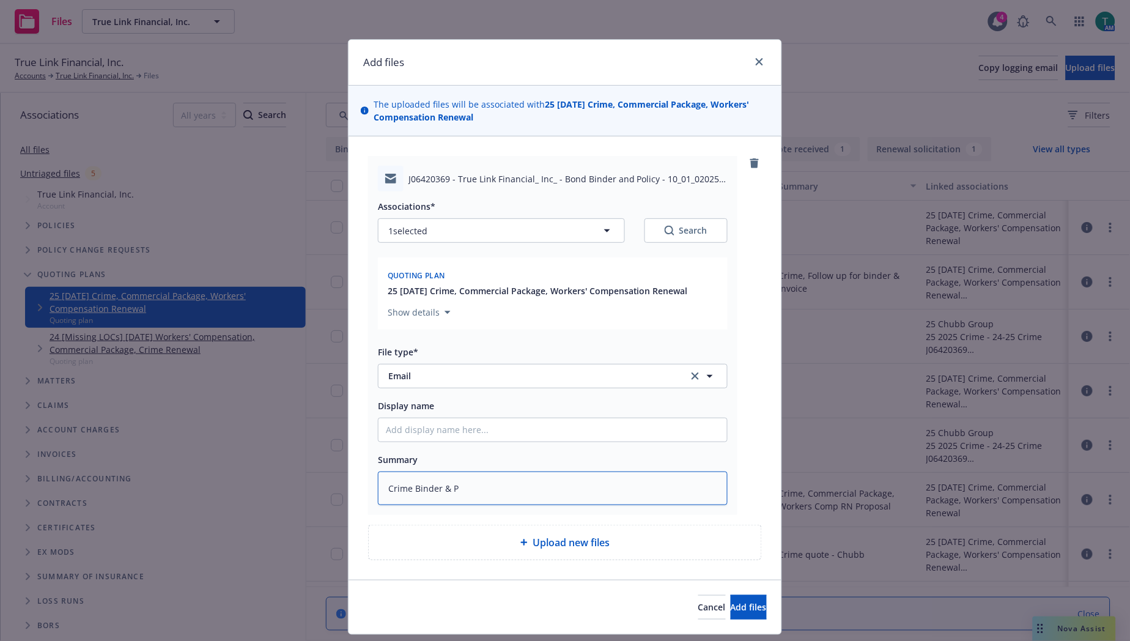
type textarea "x"
type textarea "Crime Binder & Po"
type textarea "x"
type textarea "Crime Binder & Pol"
type textarea "x"
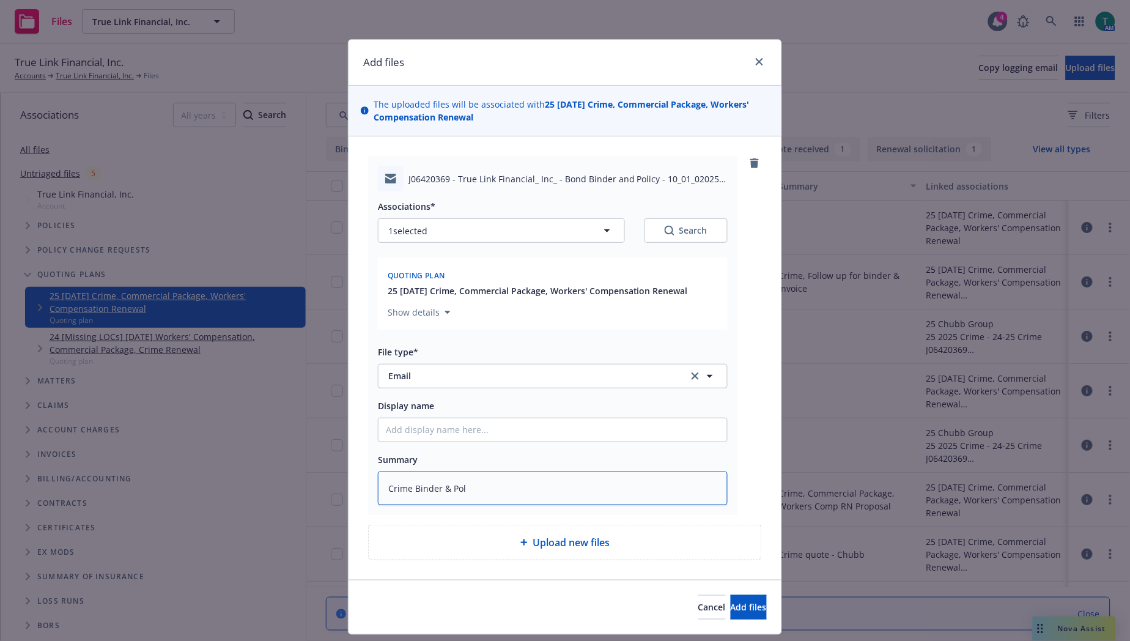
type textarea "Crime Binder & Poli"
type textarea "x"
type textarea "Crime Binder & Polic"
type textarea "x"
type textarea "Crime Binder & Policy"
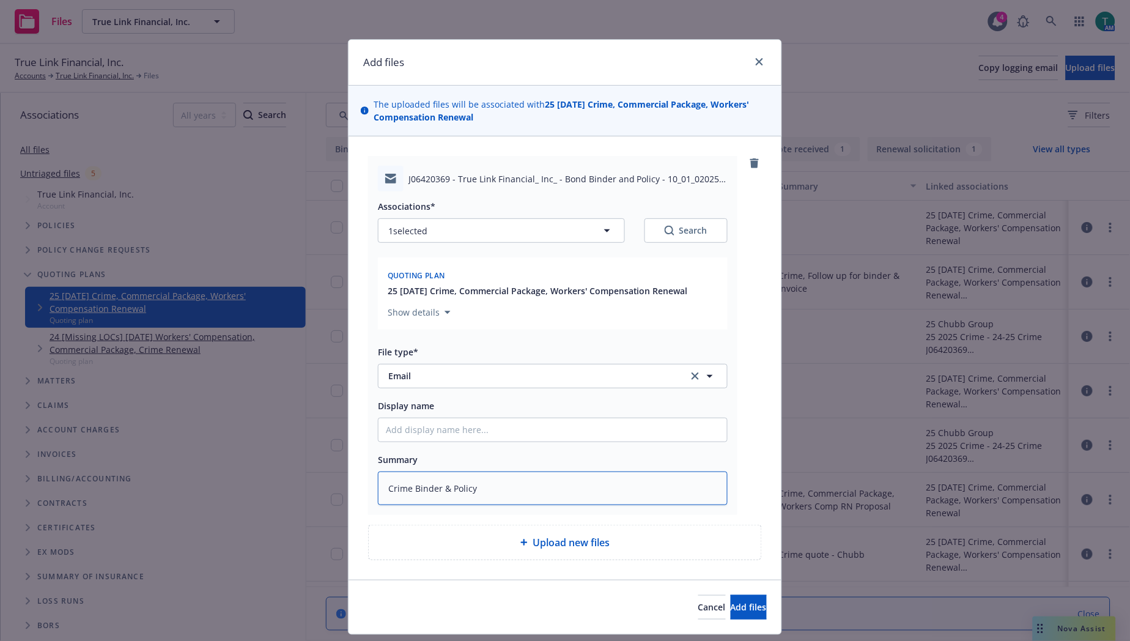
type textarea "x"
type textarea "Crime Binder & Policy"
click at [739, 603] on span "Add files" at bounding box center [749, 607] width 36 height 12
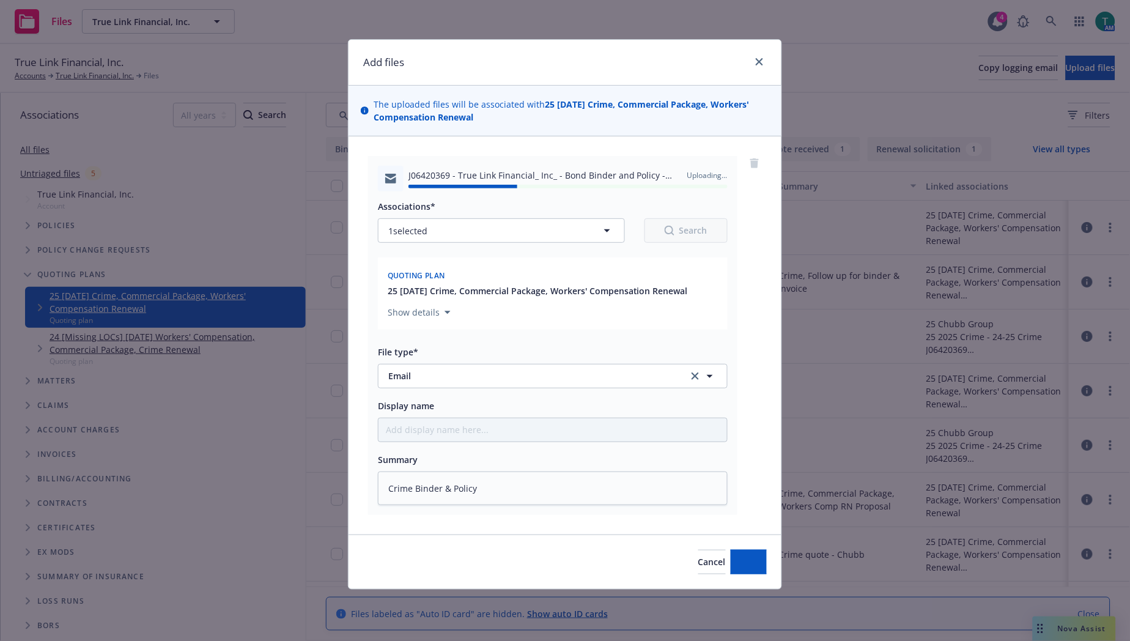
type textarea "x"
